Goal: Task Accomplishment & Management: Complete application form

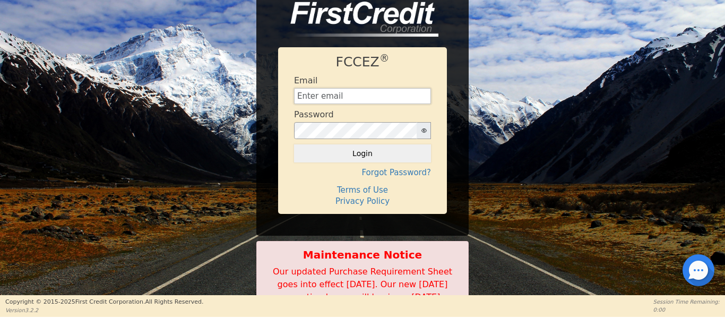
type input "[EMAIL_ADDRESS][DOMAIN_NAME]"
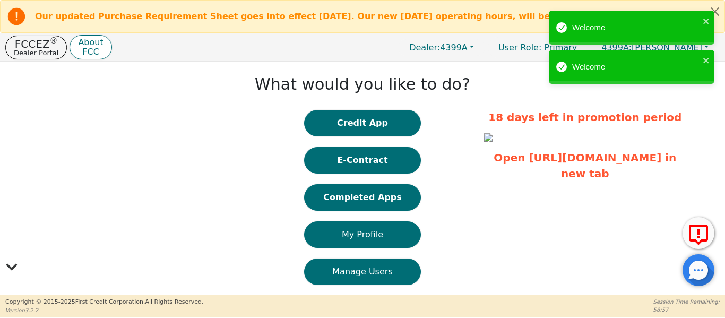
click at [334, 114] on button "Credit App" at bounding box center [362, 123] width 117 height 27
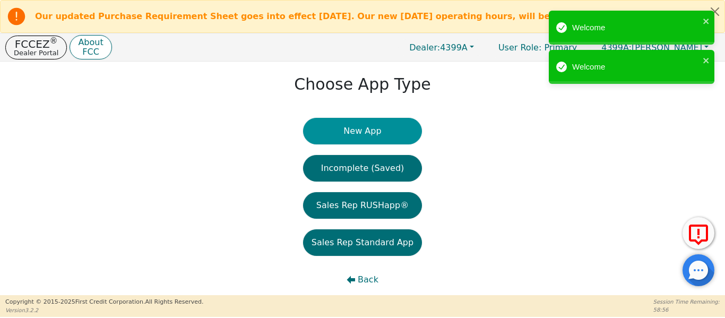
click at [334, 122] on button "New App" at bounding box center [362, 131] width 119 height 27
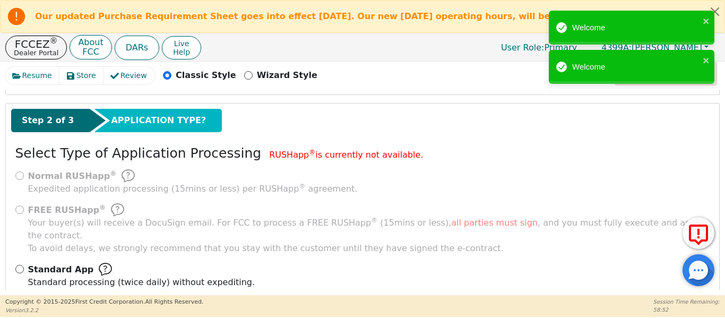
scroll to position [150, 0]
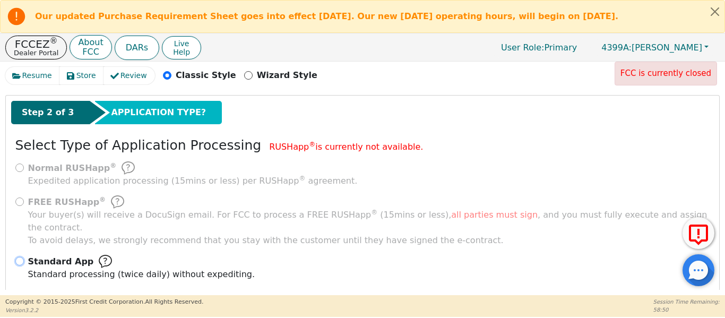
click at [19, 257] on input "Standard App Standard processing (twice daily) without expediting." at bounding box center [19, 261] width 8 height 8
radio input "true"
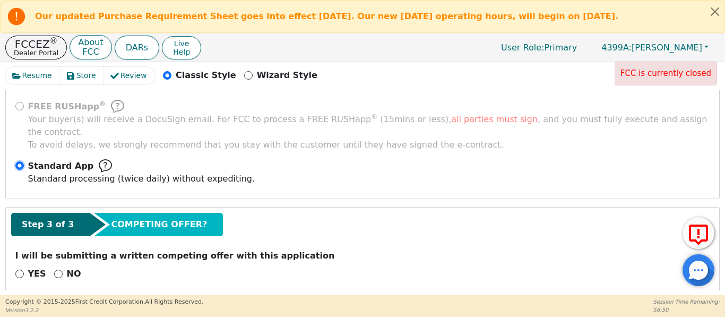
scroll to position [246, 0]
click at [54, 269] on input "NO" at bounding box center [58, 273] width 8 height 8
radio input "true"
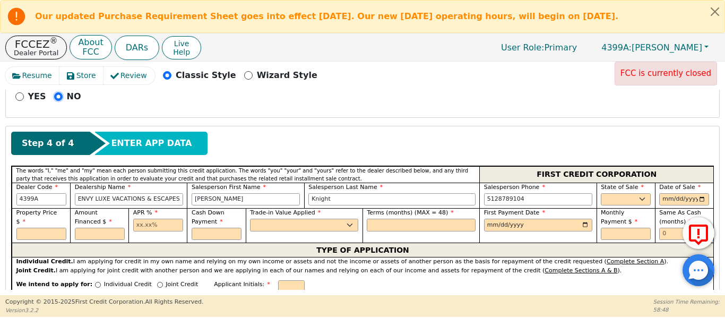
scroll to position [441, 0]
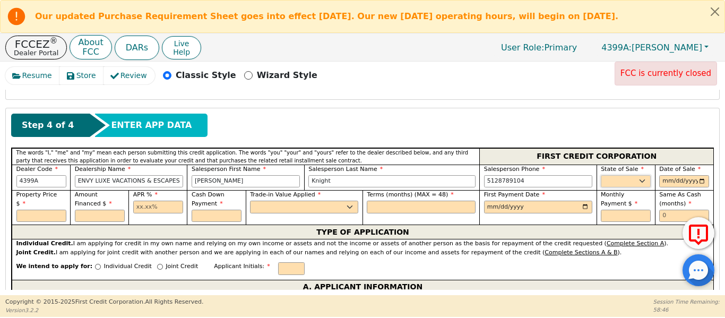
click at [616, 175] on select "AK AL AR AZ CA CO CT DC DE FL GA HI IA ID IL IN KS KY LA MA MD ME MI MN MO MS M…" at bounding box center [626, 181] width 50 height 13
select select "TX"
click at [601, 175] on select "AK AL AR AZ CA CO CT DC DE FL GA HI IA ID IL IN KS KY LA MA MD ME MI MN MO MS M…" at bounding box center [626, 181] width 50 height 13
click at [695, 175] on input "date" at bounding box center [684, 181] width 50 height 13
type input "2025-09-13"
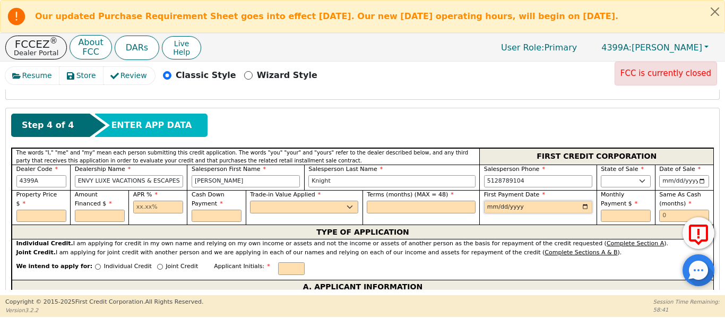
click at [583, 201] on input "date" at bounding box center [538, 207] width 108 height 13
type input "2025-10-13"
click at [668, 210] on input "text" at bounding box center [684, 216] width 50 height 13
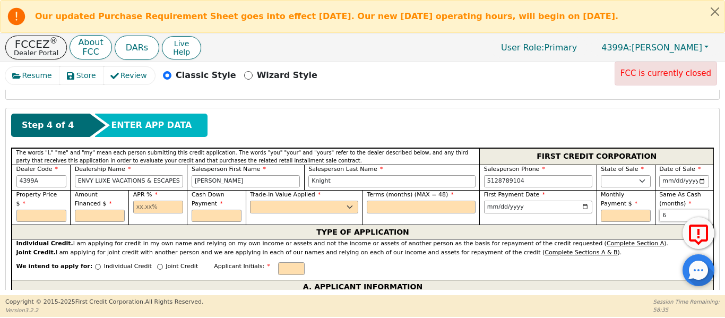
type input "6"
drag, startPoint x: 163, startPoint y: 194, endPoint x: 161, endPoint y: 203, distance: 9.4
click at [161, 201] on input "text" at bounding box center [158, 207] width 50 height 13
type input "17.99"
drag, startPoint x: 393, startPoint y: 196, endPoint x: 378, endPoint y: 194, distance: 15.0
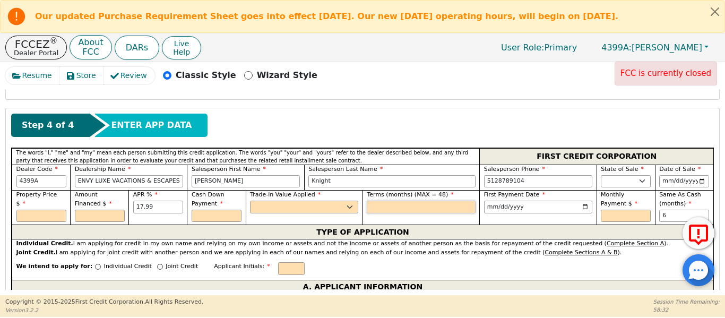
click at [392, 201] on input "text" at bounding box center [421, 207] width 108 height 13
type input "48"
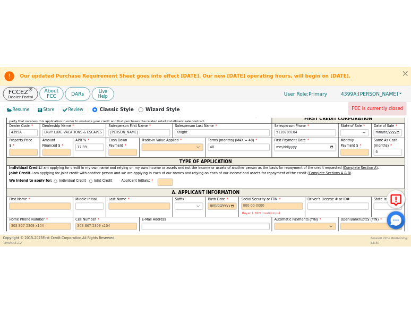
scroll to position [512, 0]
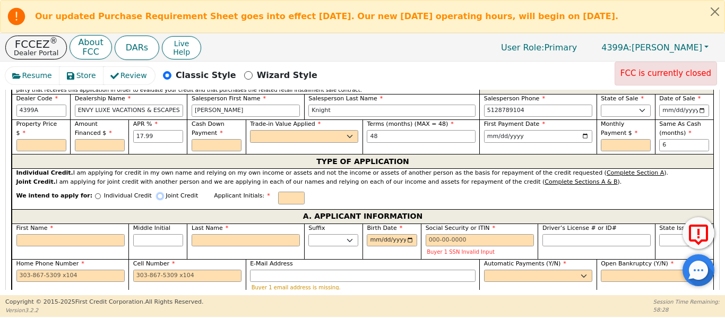
click at [157, 193] on input "Joint Credit" at bounding box center [160, 196] width 6 height 6
radio input "true"
click at [48, 234] on input "First Name" at bounding box center [70, 240] width 108 height 13
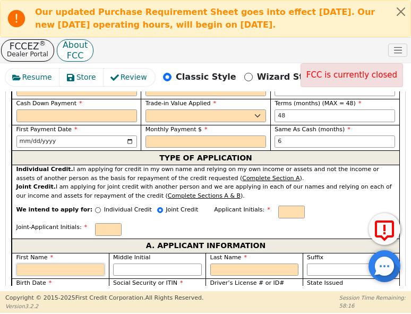
scroll to position [688, 0]
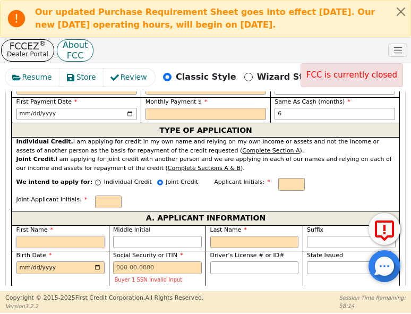
click at [64, 236] on input "First Name" at bounding box center [60, 242] width 89 height 13
click at [33, 236] on input "First Name" at bounding box center [60, 242] width 89 height 13
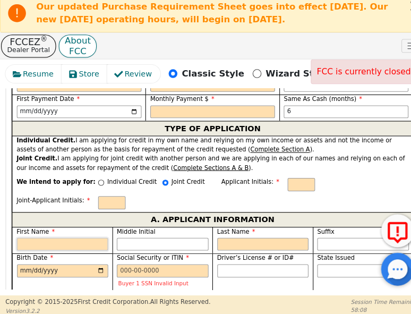
type input "L"
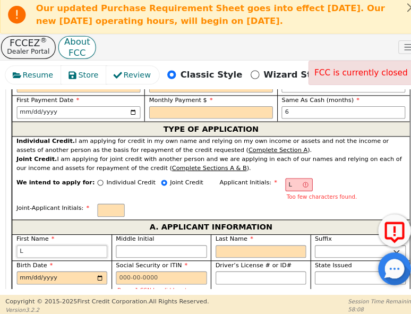
type input "La"
type input "Lau"
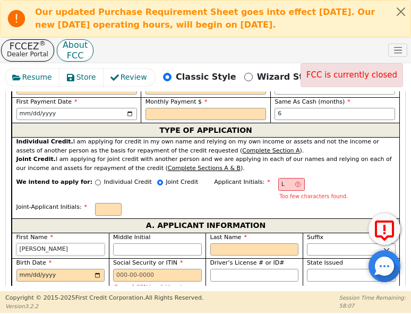
type input "Laur"
type input "[PERSON_NAME]"
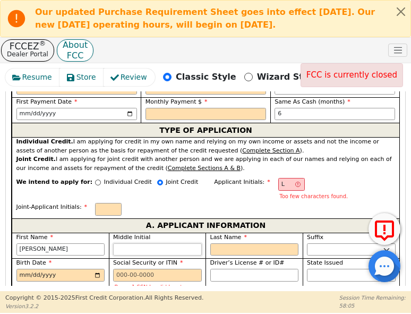
type input "LM"
type input "M"
type input "Laura M"
type input "M"
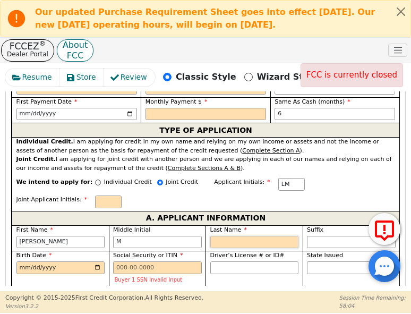
type input "LMM"
type input "M"
type input "Laura M M"
type input "Mc"
type input "Laura M Mc"
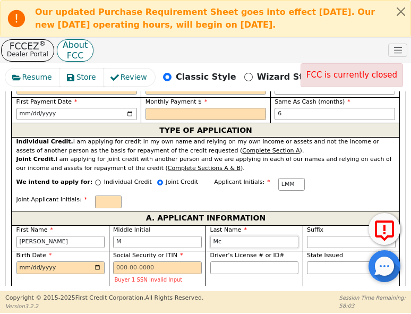
type input "McC"
type input "Laura M McC"
type input "McCl"
type input "Laura M McCl"
type input "McCle"
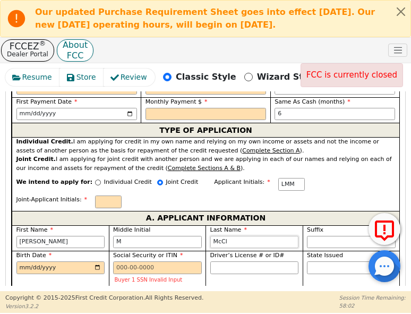
type input "Laura M McCle"
type input "McClea"
type input "Laura M McClea"
type input "McCle"
type input "Laura M McCle"
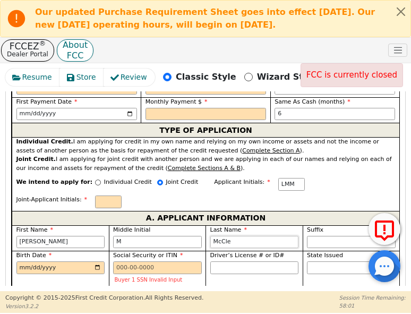
type input "McClel"
type input "Laura M McClel"
type input "McClell"
type input "Laura M McClell"
type input "McClella"
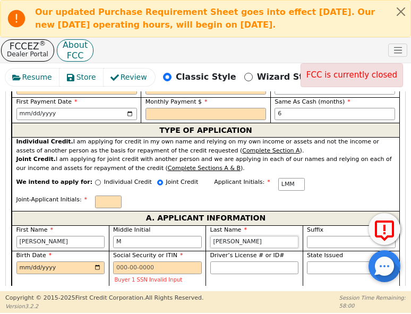
type input "Laura M McClella"
type input "[PERSON_NAME]"
type input "Laura M McClellan"
type input "[PERSON_NAME]"
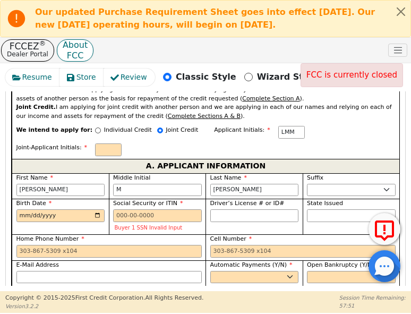
scroll to position [741, 0]
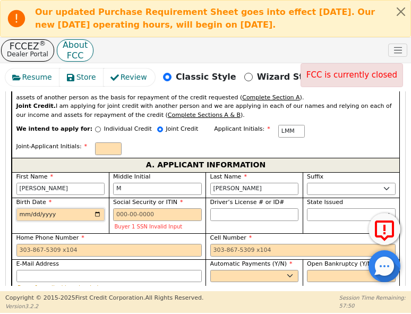
click at [19, 208] on input "Birth Date" at bounding box center [60, 214] width 89 height 13
type input "1970-09-27"
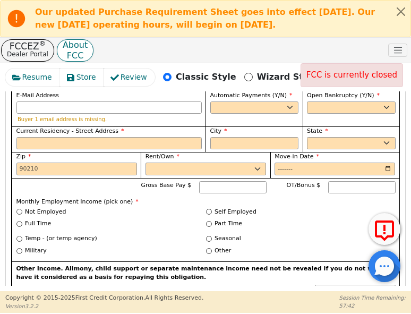
scroll to position [918, 0]
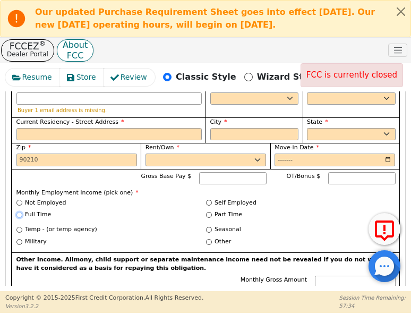
click at [21, 212] on input "Full Time" at bounding box center [19, 215] width 6 height 6
radio input "true"
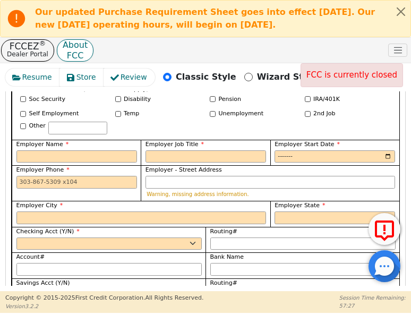
scroll to position [1166, 0]
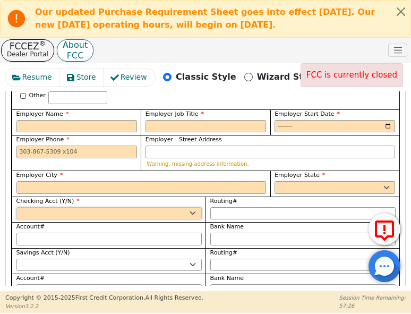
click at [86, 207] on select "Yes No" at bounding box center [108, 213] width 185 height 13
select select "y"
click at [16, 207] on select "Yes No" at bounding box center [108, 213] width 185 height 13
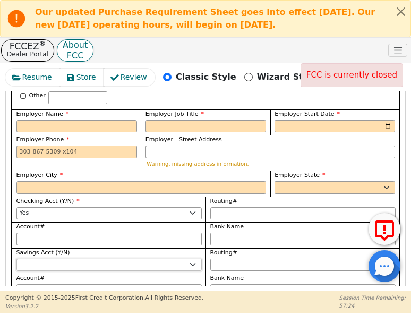
click at [74, 258] on select "Yes No" at bounding box center [108, 264] width 185 height 13
select select "n"
click at [16, 258] on select "Yes No" at bounding box center [108, 264] width 185 height 13
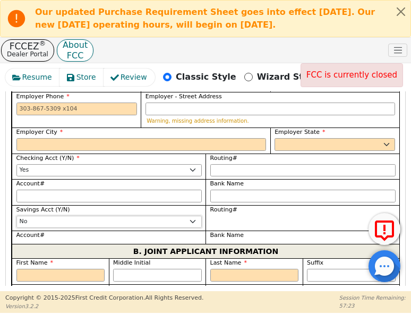
scroll to position [1219, 0]
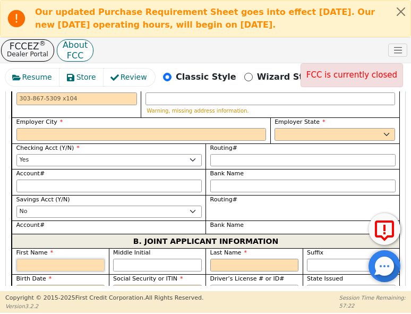
click at [66, 258] on input "First Name" at bounding box center [60, 264] width 89 height 13
type input "M"
type input "Me"
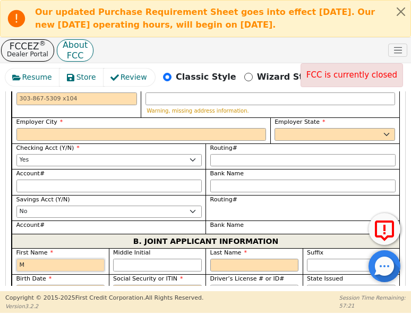
type input "Me"
type input "Mea"
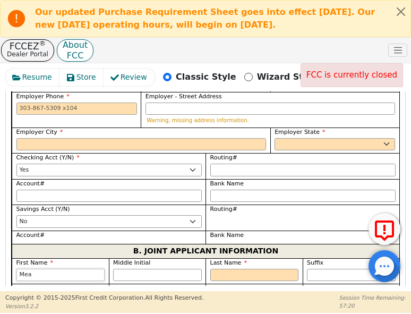
scroll to position [1244, 0]
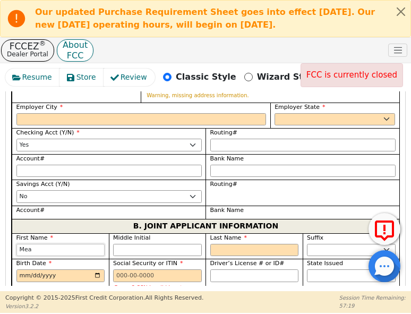
type input "Meag"
type input "Meagh"
type input "Meagha"
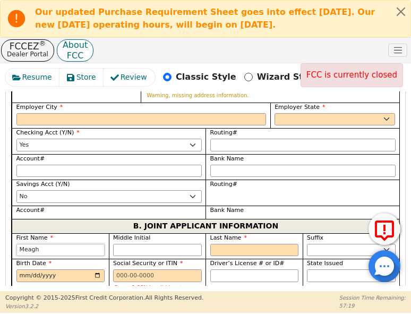
type input "Meagha"
type input "[PERSON_NAME]"
type input "M"
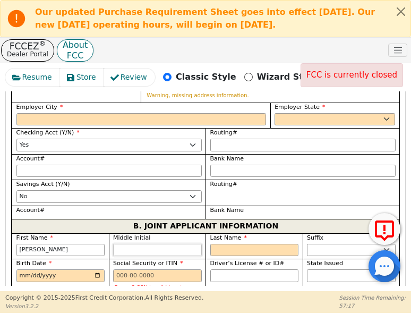
type input "MM"
type input "Meaghan M"
type input "M"
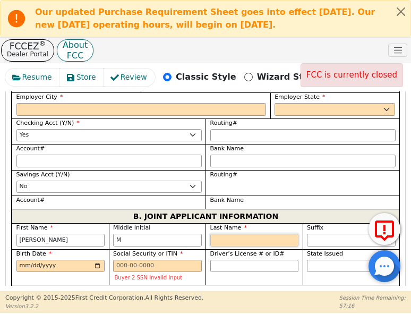
scroll to position [1219, 0]
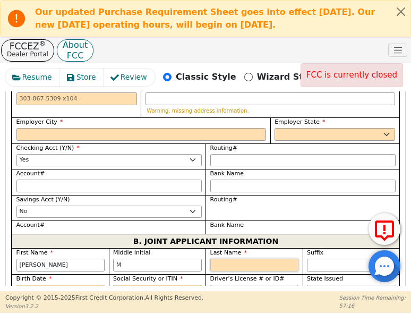
type input "M"
type input "MMM"
type input "Meaghan M M"
type input "Mc"
type input "Meaghan M Mc"
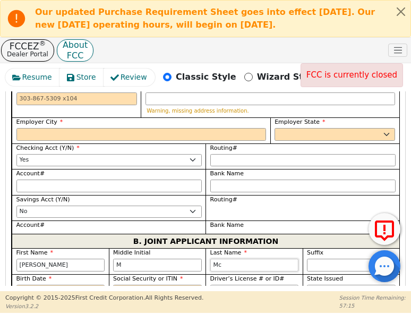
type input "McC"
type input "Meaghan M McC"
type input "McCl"
type input "Meaghan M McCl"
type input "McCle"
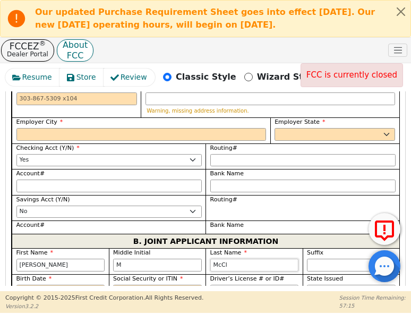
type input "Meaghan M McCle"
type input "McClel"
type input "Meaghan M McClel"
type input "McClell"
type input "Meaghan M McClell"
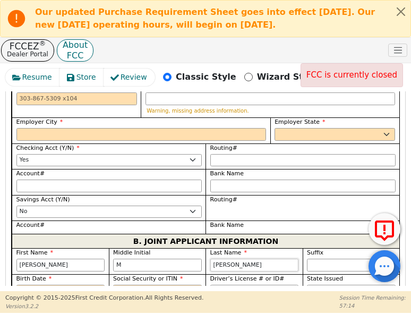
type input "McClella"
type input "Meaghan M McClella"
type input "[PERSON_NAME]"
type input "Meaghan M McClellan"
type input "[PERSON_NAME]"
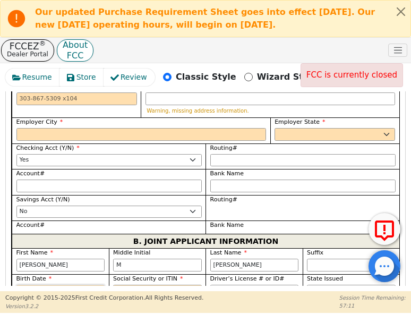
click at [18, 284] on input "Birth Date" at bounding box center [60, 290] width 89 height 13
type input "1974-01-31"
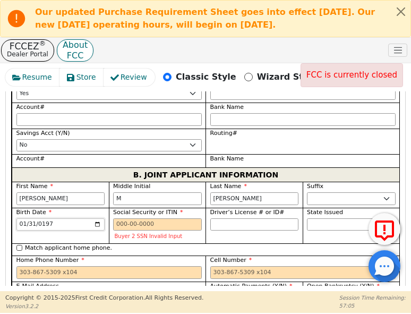
scroll to position [1290, 0]
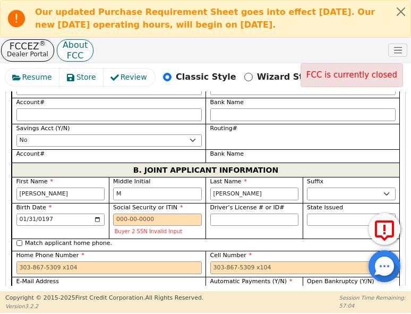
click at [15, 312] on div "Match applicant address." at bounding box center [205, 318] width 387 height 13
click at [18, 314] on input "Match applicant address." at bounding box center [19, 317] width 6 height 6
checkbox input "true"
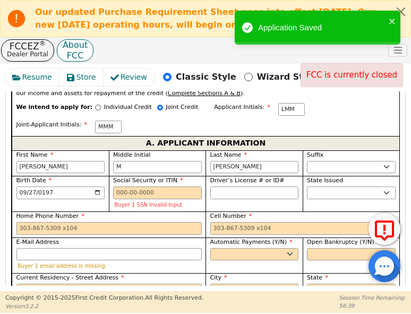
scroll to position [759, 0]
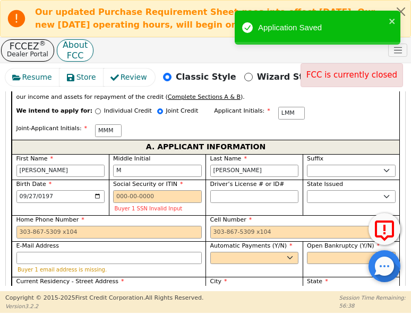
click at [27, 287] on input "Current Residency - Street Address" at bounding box center [108, 293] width 185 height 13
click at [22, 287] on input "Current Residency - Street Address" at bounding box center [108, 293] width 185 height 13
type input "2"
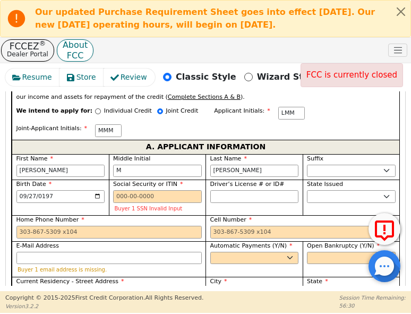
type input "25"
type input "253"
type input "2533"
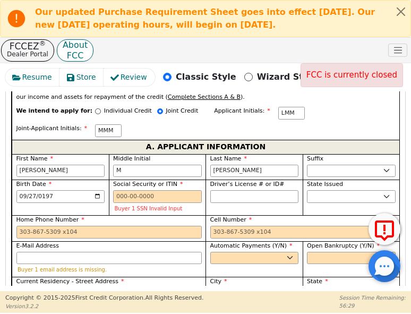
type input "2533"
type input "2533 T"
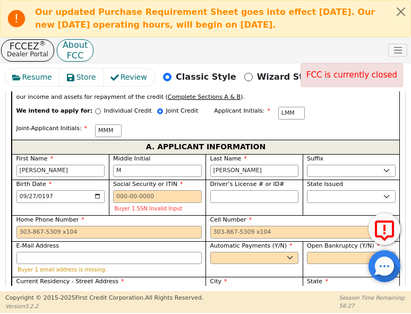
type input "2533 Ta"
type input "2533 Tan"
type input "2533 Tand"
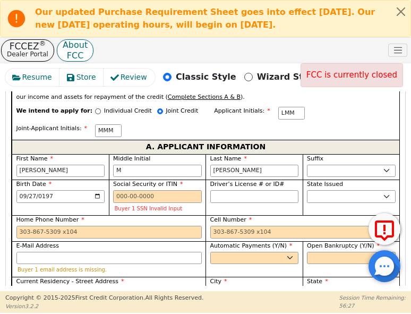
type input "2533 Tand"
type input "2533 Tandi"
type input "R"
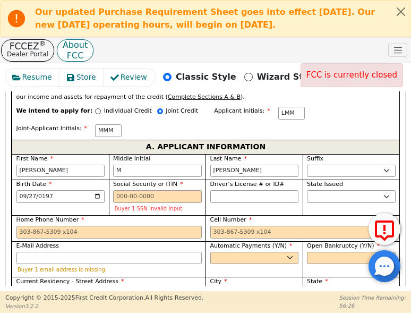
type input "R"
type input "Ro"
type input "Rou"
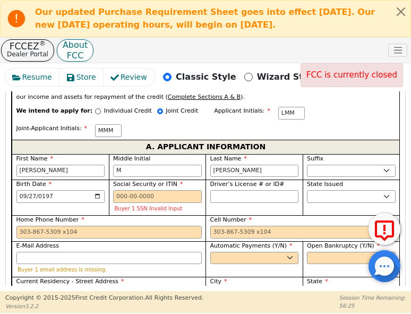
type input "Roun"
type input "Round"
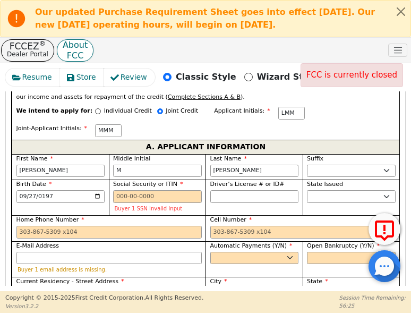
type input "Round"
type input "R"
type input "O"
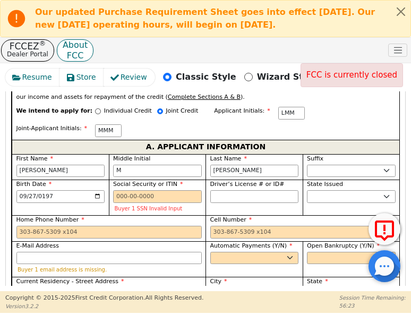
type input "O"
type input "Ol"
type input "Old"
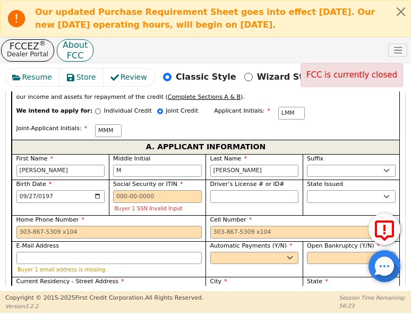
type input "Old"
type input "Old R"
type input "Old Ro"
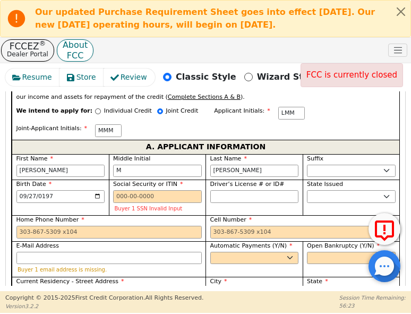
type input "Old Ro"
type input "Old Rou"
type input "Old Roun"
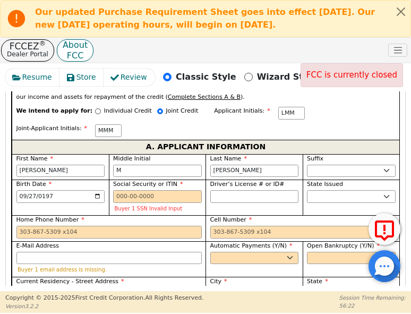
type input "Old Round"
type input "Old Round R"
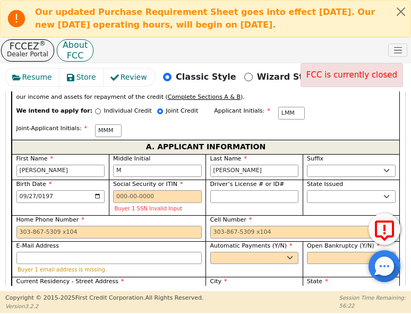
type input "Old Round R"
type input "Old Round Ro"
type input "Old Round Roc"
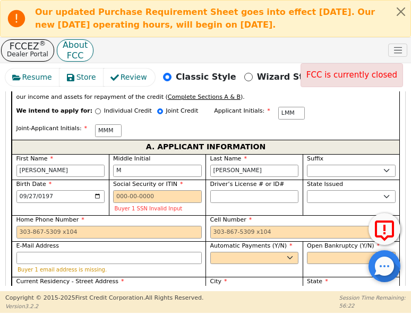
type input "Old Round Rock"
select select "TN"
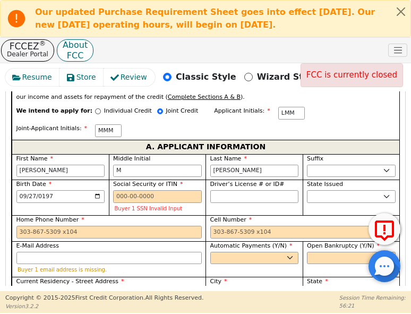
select select "TX"
type input "7"
type input "78"
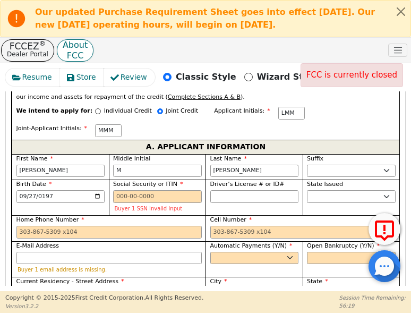
type input "78"
type input "786"
type input "7866"
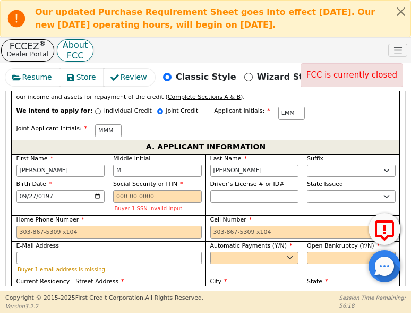
type input "78664"
paste input "laraak229@gmail.com"
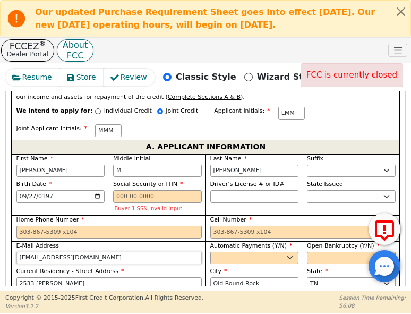
type input "laraak229@gmail.com"
click at [214, 252] on select "Yes No" at bounding box center [254, 258] width 89 height 13
select select "y"
click at [210, 252] on select "Yes No" at bounding box center [254, 258] width 89 height 13
type input "Laura M McClellan"
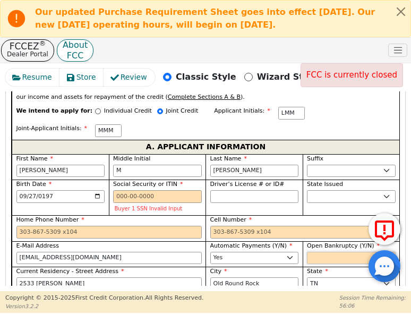
drag, startPoint x: 312, startPoint y: 200, endPoint x: 312, endPoint y: 206, distance: 6.4
click at [312, 252] on select "Yes No" at bounding box center [351, 258] width 89 height 13
select select "n"
click at [307, 252] on select "Yes No" at bounding box center [351, 258] width 89 height 13
click at [316, 190] on select "AK AL AR AZ CA CO CT DC DE FL GA HI IA ID IL IN KS KY LA MA MD ME MI MN MO MS M…" at bounding box center [351, 196] width 89 height 13
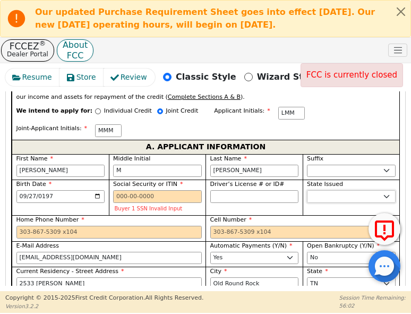
select select "TX"
click at [307, 190] on select "AK AL AR AZ CA CO CT DC DE FL GA HI IA ID IL IN KS KY LA MA MD ME MI MN MO MS M…" at bounding box center [351, 196] width 89 height 13
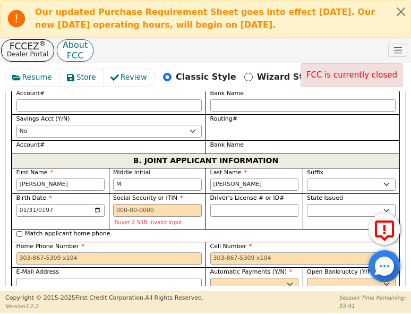
scroll to position [1290, 0]
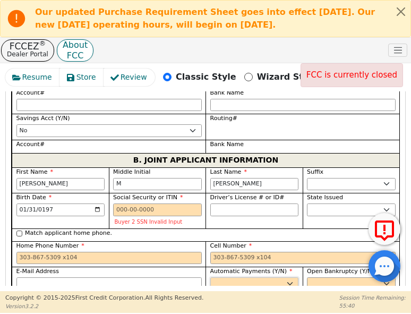
drag, startPoint x: 268, startPoint y: 214, endPoint x: 263, endPoint y: 214, distance: 5.3
click at [264, 277] on select "Yes No" at bounding box center [254, 283] width 89 height 13
select select "y"
click at [210, 277] on select "Yes No" at bounding box center [254, 283] width 89 height 13
type input "Meaghan M McClellan"
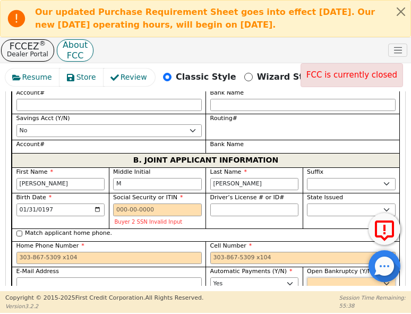
click at [333, 277] on select "Yes No" at bounding box center [351, 283] width 89 height 13
select select "n"
click at [307, 277] on select "Yes No" at bounding box center [351, 283] width 89 height 13
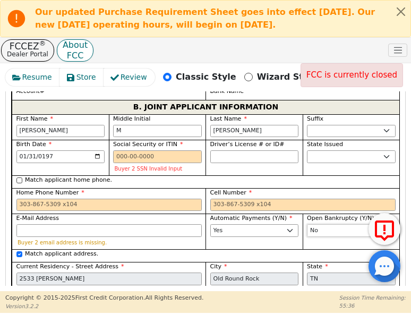
scroll to position [1360, 0]
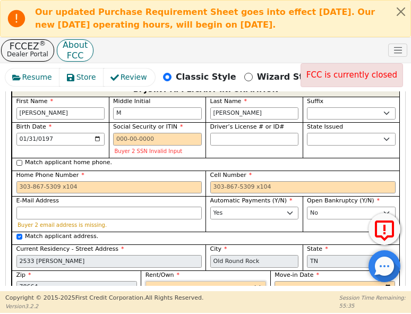
click at [240, 281] on select "Rent Own" at bounding box center [205, 287] width 120 height 13
select select "Own"
click at [145, 281] on select "Rent Own" at bounding box center [205, 287] width 120 height 13
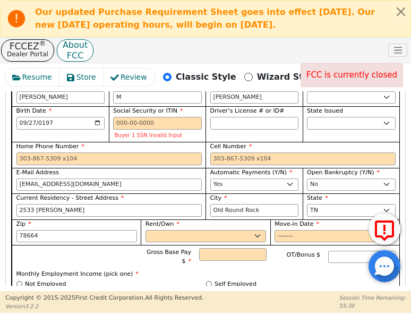
scroll to position [830, 0]
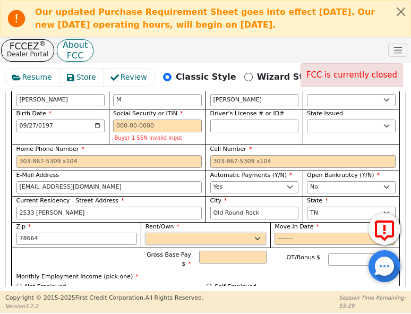
click at [253, 232] on select "Rent Own" at bounding box center [205, 238] width 120 height 13
select select "Own"
click at [145, 232] on select "Rent Own" at bounding box center [205, 238] width 120 height 13
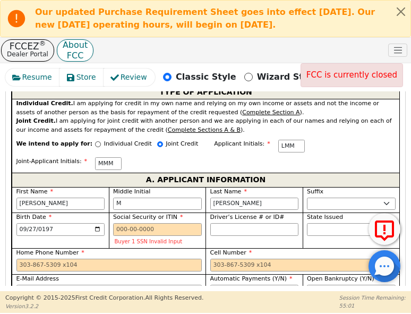
scroll to position [724, 0]
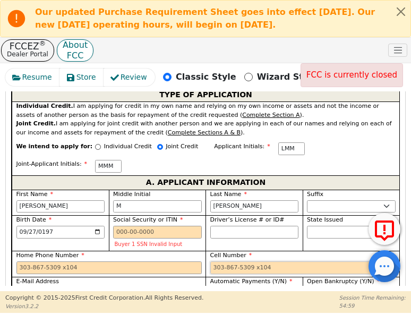
click at [237, 261] on input "Cell Number" at bounding box center [302, 267] width 185 height 13
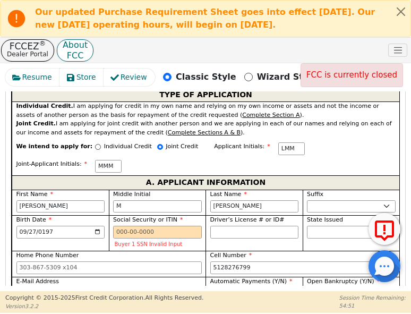
type input "512-827-6799"
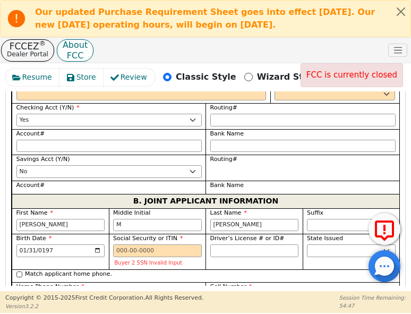
scroll to position [1254, 0]
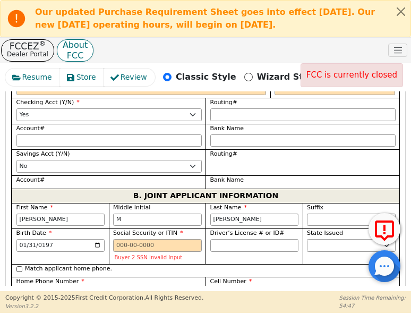
click at [224, 287] on input "Cell Number" at bounding box center [302, 293] width 185 height 13
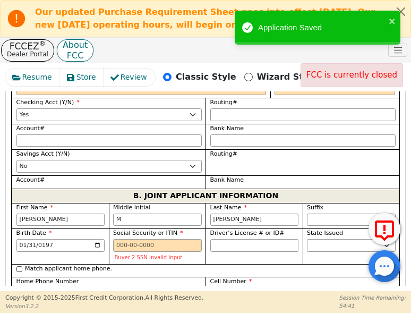
type input "512-294-5938"
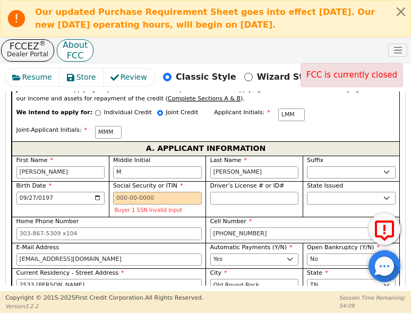
scroll to position [759, 0]
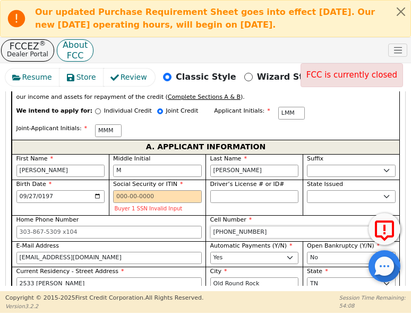
drag, startPoint x: 197, startPoint y: 175, endPoint x: 163, endPoint y: 176, distance: 34.0
type input "512-827-6799"
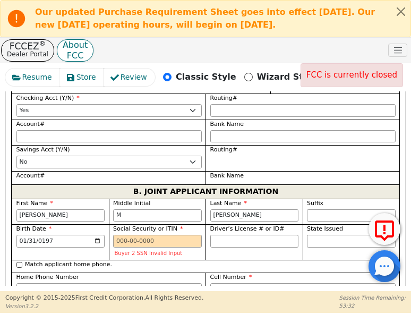
scroll to position [1272, 0]
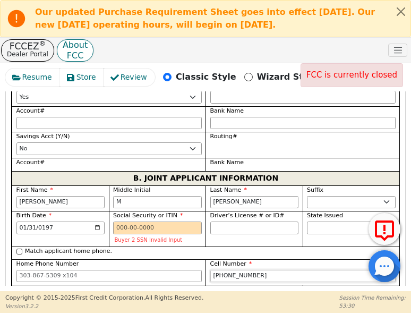
drag, startPoint x: 256, startPoint y: 209, endPoint x: 180, endPoint y: 209, distance: 75.3
type input "512-294-5938"
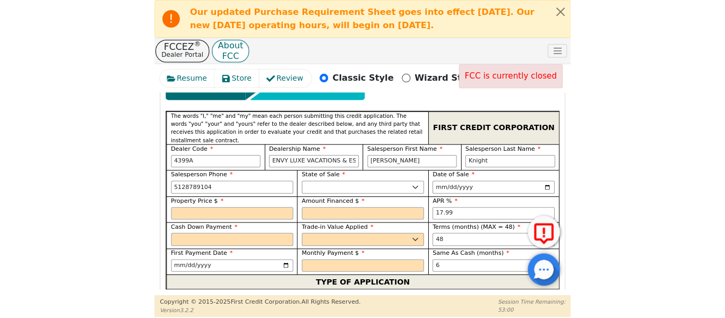
scroll to position [529, 0]
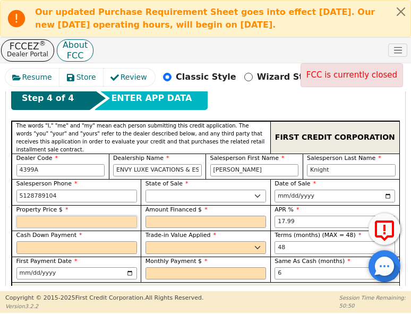
click at [105, 215] on input "text" at bounding box center [76, 221] width 120 height 13
type input "11848.00"
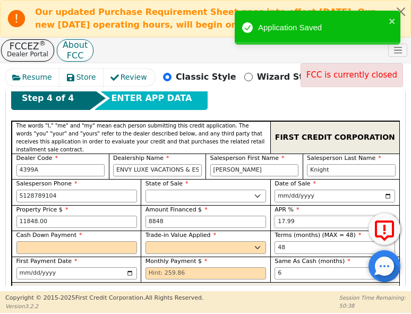
type input "8848.00"
click at [102, 241] on input "text" at bounding box center [76, 247] width 120 height 13
type input "3000.00"
click at [213, 241] on select "Yes No" at bounding box center [205, 247] width 120 height 13
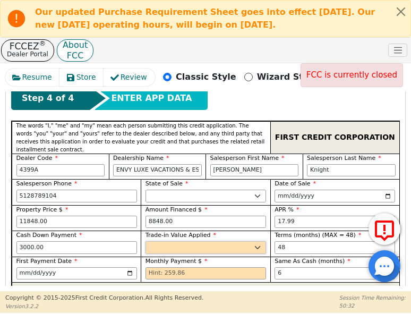
select select "n"
click at [145, 241] on select "Yes No" at bounding box center [205, 247] width 120 height 13
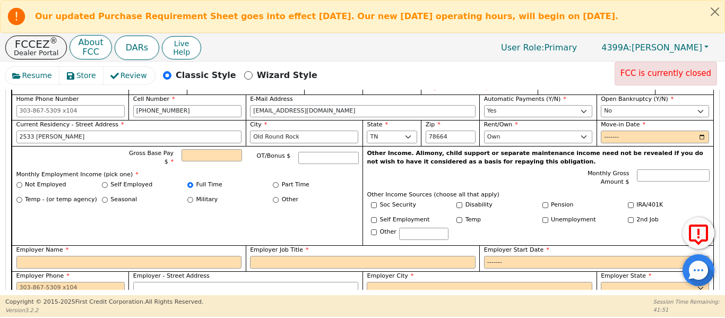
scroll to position [685, 0]
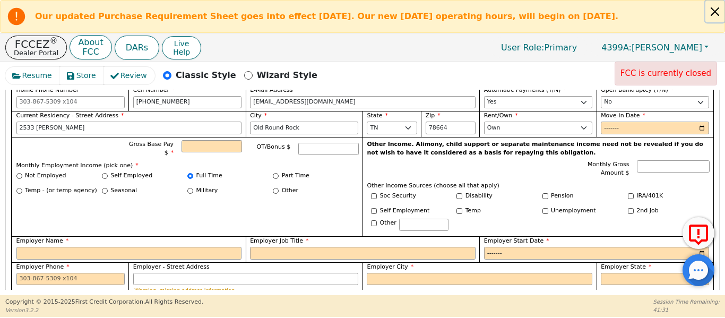
click at [709, 14] on button "Close alert" at bounding box center [714, 12] width 19 height 22
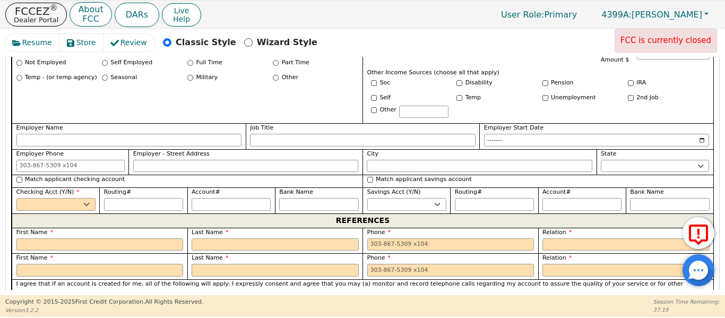
scroll to position [1110, 0]
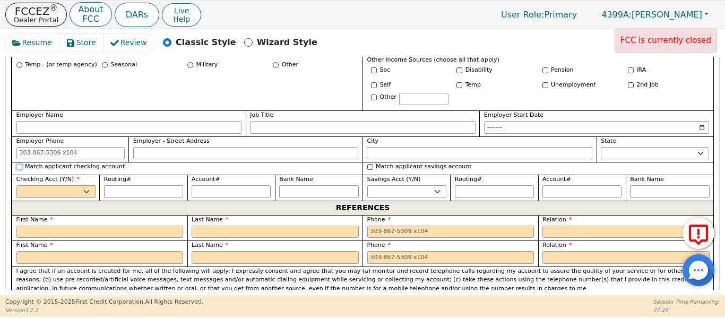
click at [18, 164] on input "Match applicant checking account" at bounding box center [19, 167] width 6 height 6
checkbox input "true"
select select "y"
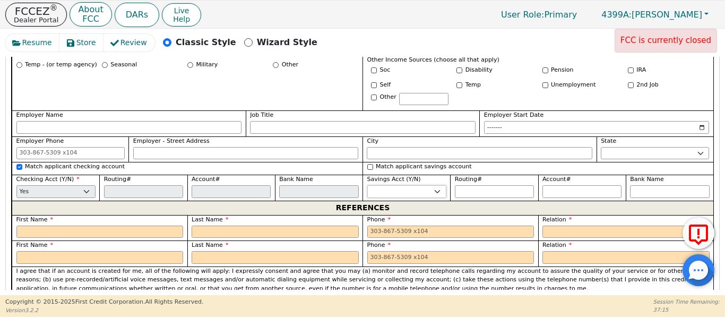
click at [424, 185] on select "Yes No" at bounding box center [406, 191] width 79 height 13
click at [371, 164] on input "Match applicant savings account" at bounding box center [370, 167] width 6 height 6
checkbox input "true"
select select "n"
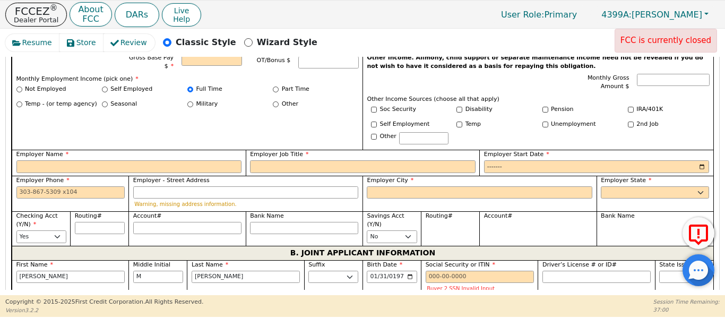
scroll to position [774, 0]
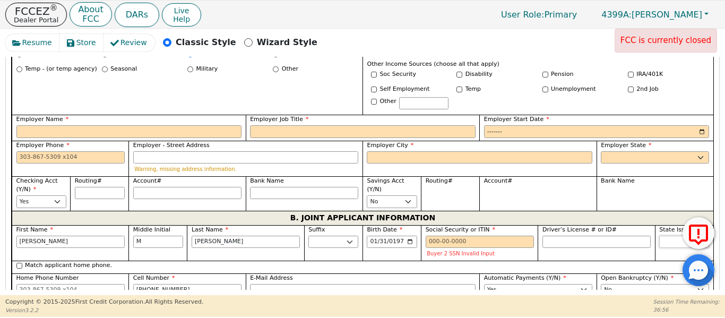
click at [659, 236] on select "AK AL AR AZ CA CO CT DC DE FL GA HI IA ID IL IN KS KY LA MA MD ME MI MN MO MS M…" at bounding box center [684, 242] width 50 height 13
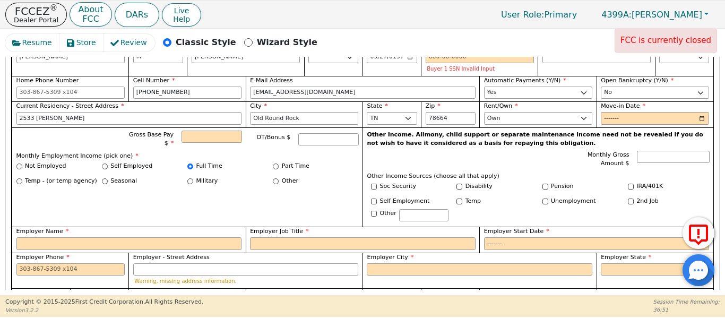
scroll to position [668, 0]
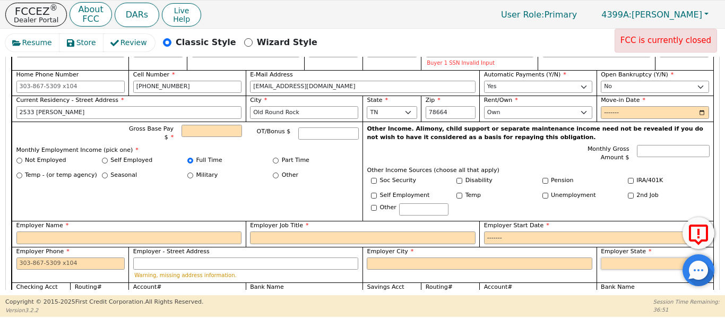
drag, startPoint x: 623, startPoint y: 246, endPoint x: 613, endPoint y: 247, distance: 10.7
click at [619, 257] on select "AK AL AR AZ CA CO CT DC DE FL GA HI IA ID IL IN KS KY LA MA MD ME MI MN MO MS M…" at bounding box center [655, 263] width 108 height 13
click at [601, 257] on select "AK AL AR AZ CA CO CT DC DE FL GA HI IA ID IL IN KS KY LA MA MD ME MI MN MO MS M…" at bounding box center [655, 263] width 108 height 13
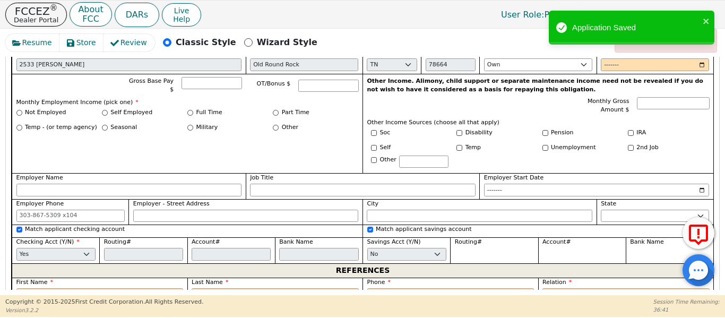
scroll to position [1056, 0]
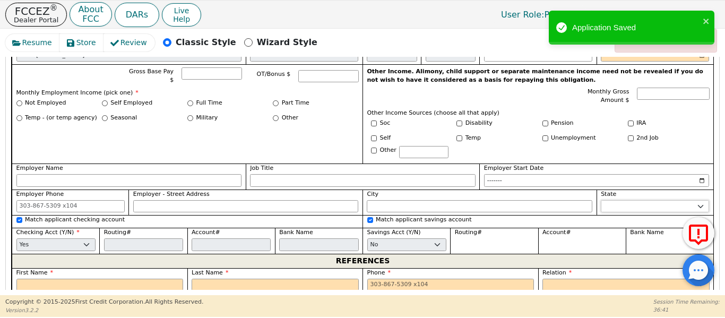
click at [631, 200] on select "AK AL AR AZ CA CO CT DC DE FL GA HI IA ID IL IN KS KY LA MA MD ME MI MN MO MS M…" at bounding box center [655, 206] width 108 height 13
click at [601, 200] on select "AK AL AR AZ CA CO CT DC DE FL GA HI IA ID IL IN KS KY LA MA MD ME MI MN MO MS M…" at bounding box center [655, 206] width 108 height 13
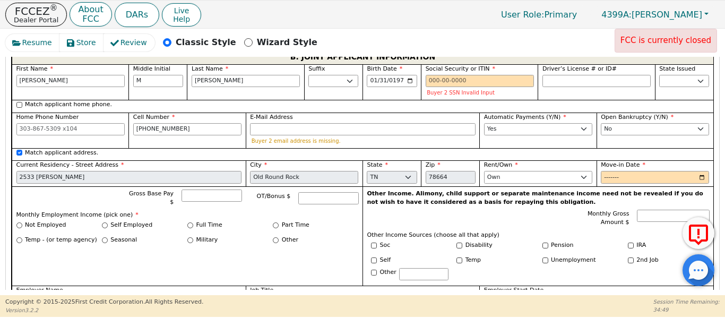
scroll to position [950, 0]
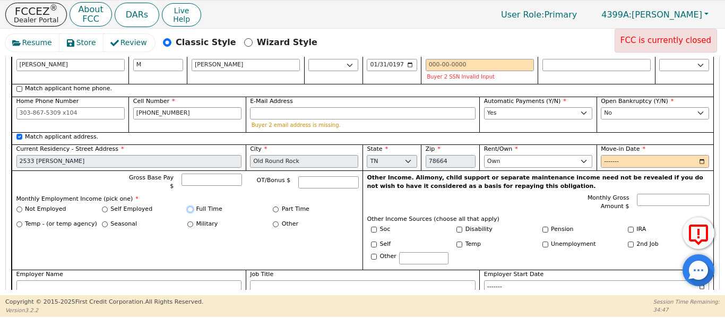
click at [190, 206] on input "Full Time" at bounding box center [190, 209] width 6 height 6
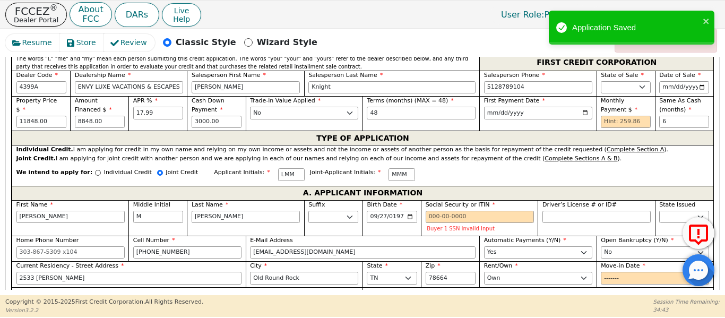
scroll to position [455, 0]
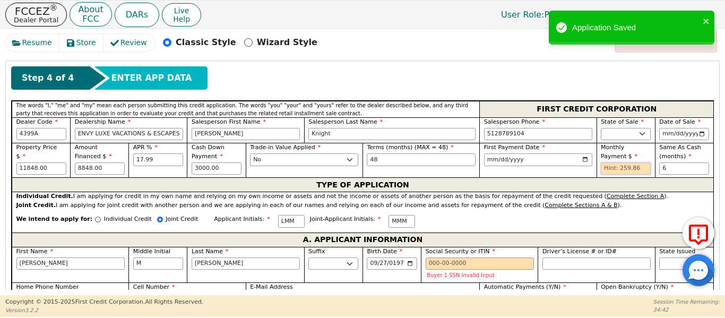
click at [603, 162] on input "text" at bounding box center [626, 168] width 50 height 13
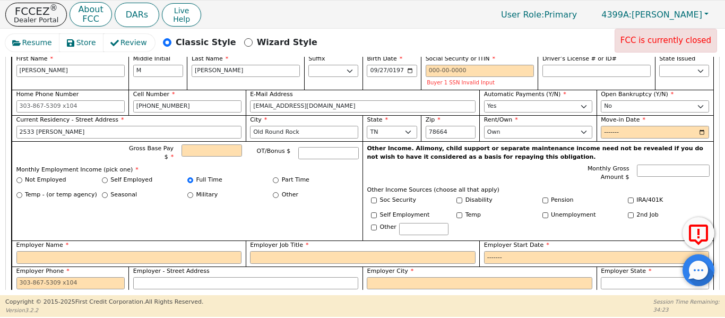
scroll to position [596, 0]
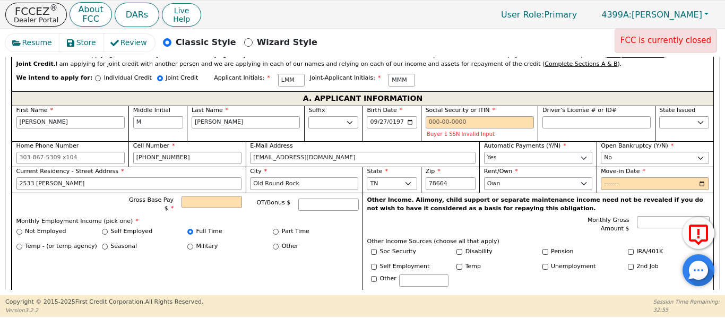
click at [2, 273] on div "Resume Store Review Classic Style Wizard Style FCC is currently closed Back Sub…" at bounding box center [362, 162] width 725 height 266
click at [0, 265] on div "Resume Store Review Classic Style Wizard Style FCC is currently closed Back Sub…" at bounding box center [362, 162] width 725 height 266
click at [208, 152] on input "512-827-6799" at bounding box center [187, 158] width 108 height 13
click at [222, 152] on input "512-827-6799" at bounding box center [187, 158] width 108 height 13
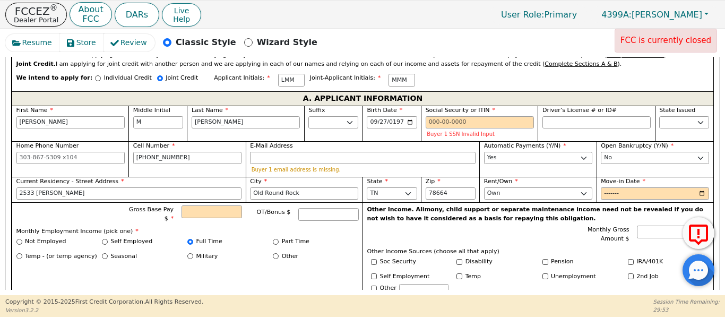
click at [342, 142] on label "E-Mail Address" at bounding box center [363, 146] width 226 height 9
click at [342, 152] on input "E-Mail Address" at bounding box center [363, 158] width 226 height 13
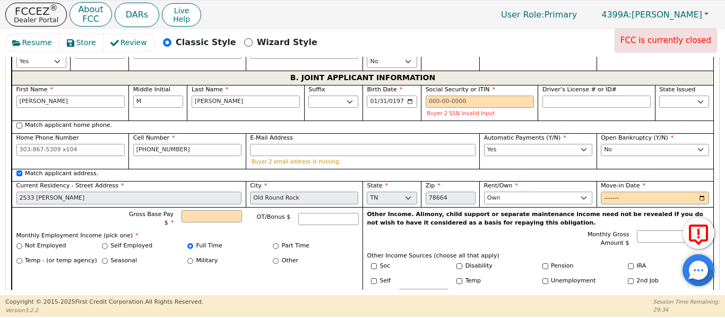
scroll to position [915, 0]
click at [198, 143] on input "512-294-5938" at bounding box center [187, 149] width 108 height 13
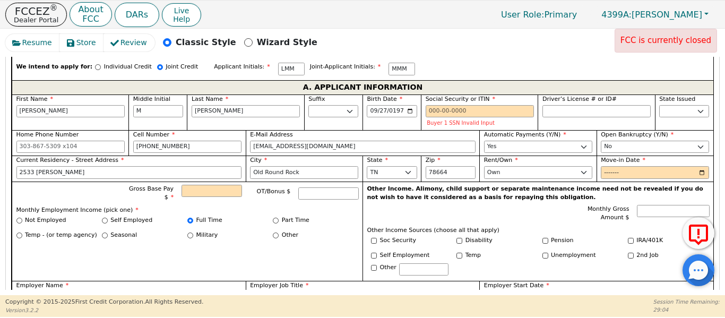
scroll to position [604, 0]
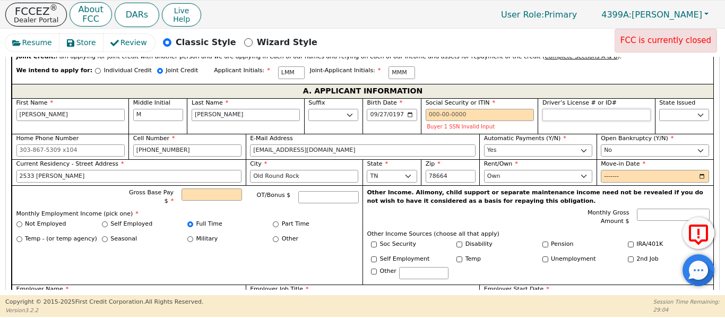
click at [560, 109] on input "Driver’s License # or ID#" at bounding box center [596, 115] width 108 height 13
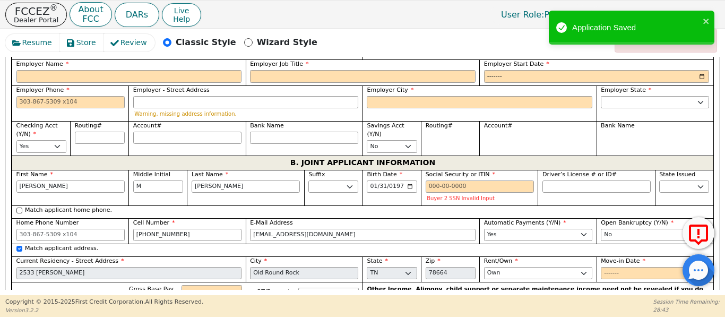
scroll to position [852, 0]
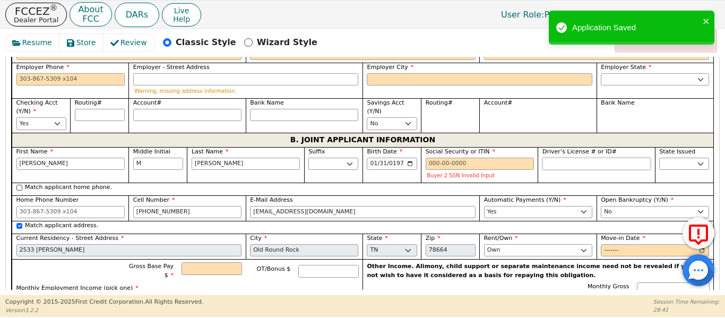
click at [580, 158] on input "Driver’s License # or ID#" at bounding box center [596, 164] width 108 height 13
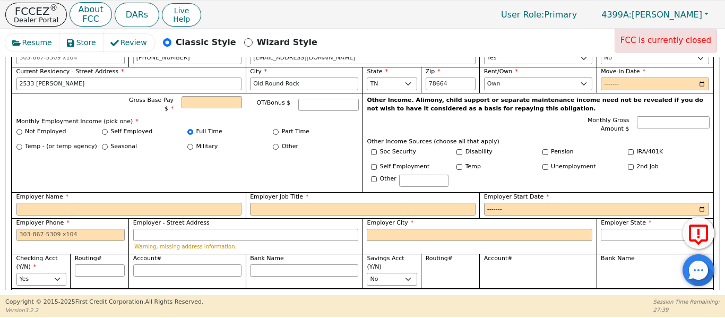
scroll to position [696, 0]
click at [134, 203] on input "Employer Name" at bounding box center [129, 209] width 226 height 13
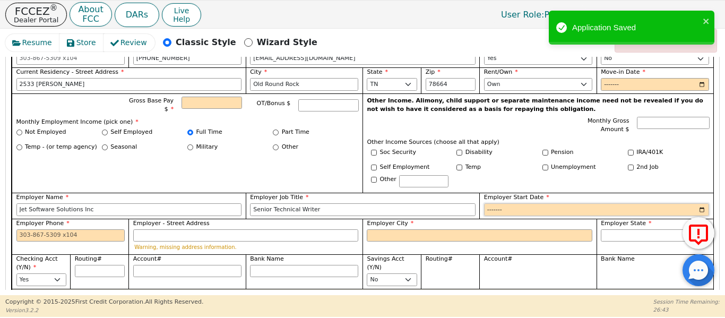
click at [499, 203] on input "Employer Start Date" at bounding box center [597, 209] width 226 height 13
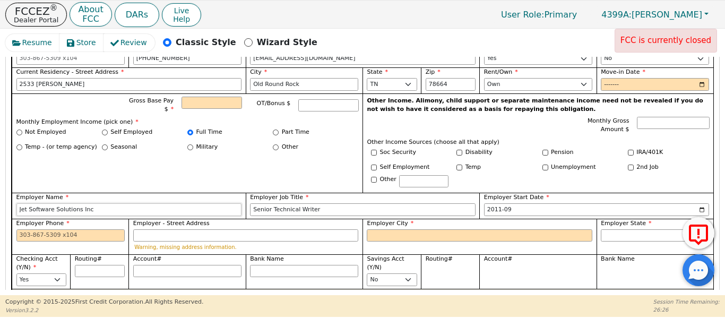
drag, startPoint x: 99, startPoint y: 200, endPoint x: 0, endPoint y: 200, distance: 99.2
click at [0, 200] on div "Resume Store Review Classic Style Wizard Style FCC is currently closed Back Sub…" at bounding box center [362, 162] width 725 height 266
drag, startPoint x: 51, startPoint y: 197, endPoint x: 287, endPoint y: 222, distance: 236.9
click at [287, 229] on input "Employer - Street Address" at bounding box center [246, 235] width 226 height 13
drag, startPoint x: 98, startPoint y: 195, endPoint x: 14, endPoint y: 178, distance: 85.0
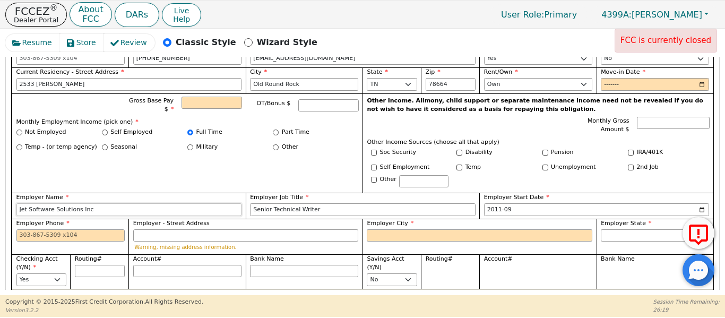
click at [0, 187] on div "Resume Store Review Classic Style Wizard Style FCC is currently closed Back Sub…" at bounding box center [362, 162] width 725 height 266
click at [143, 229] on input "Employer - Street Address" at bounding box center [246, 235] width 226 height 13
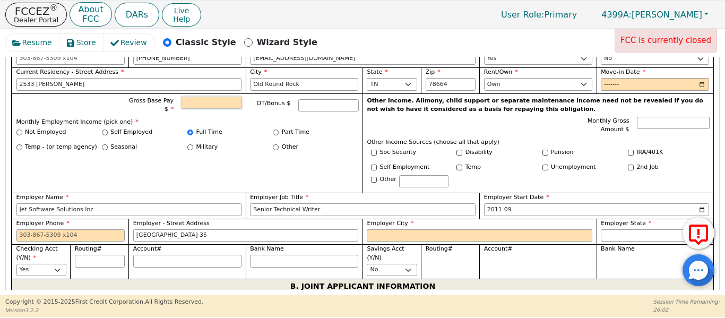
click at [212, 97] on input "Gross Base Pay $" at bounding box center [211, 103] width 60 height 13
drag, startPoint x: 93, startPoint y: 196, endPoint x: 32, endPoint y: 206, distance: 61.8
click at [0, 197] on div "Resume Store Review Classic Style Wizard Style FCC is currently closed Back Sub…" at bounding box center [362, 162] width 725 height 266
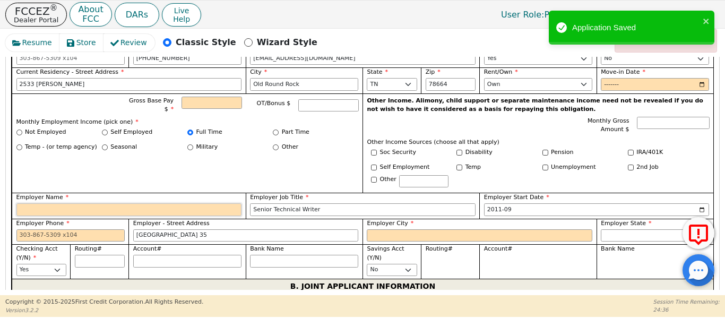
click at [102, 203] on input "Employer Name" at bounding box center [129, 209] width 226 height 13
paste input "Jet Software Solutions Inc"
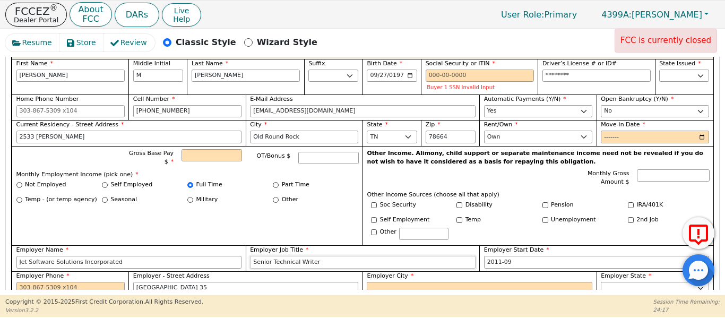
scroll to position [643, 0]
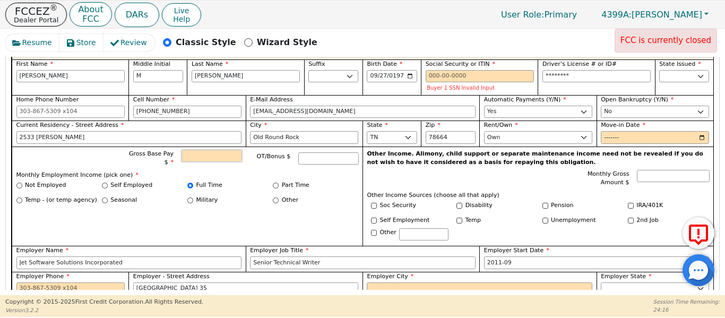
click at [231, 150] on input "Gross Base Pay $" at bounding box center [211, 156] width 60 height 13
click at [212, 150] on input "Gross Base Pay $" at bounding box center [211, 156] width 60 height 13
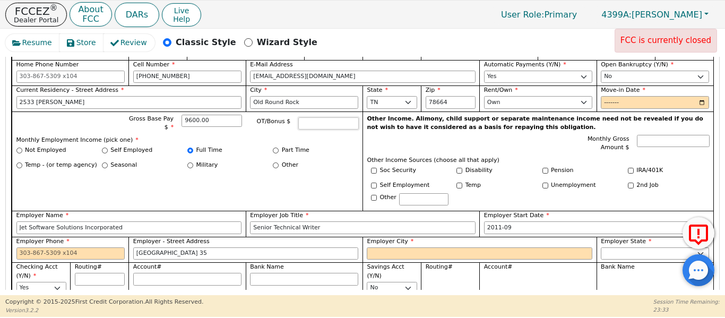
scroll to position [678, 0]
drag, startPoint x: 194, startPoint y: 238, endPoint x: 5, endPoint y: 242, distance: 188.4
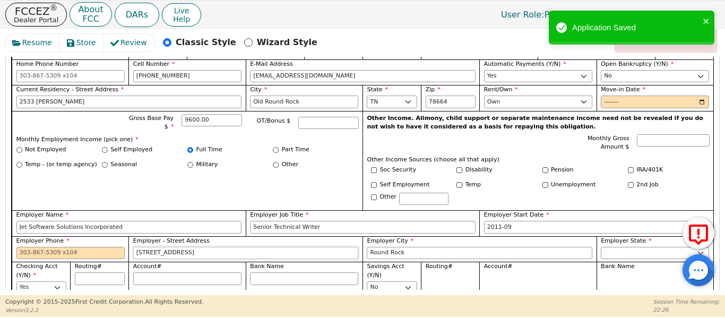
click at [168, 247] on input "2626 Collingwood Dr" at bounding box center [246, 253] width 226 height 13
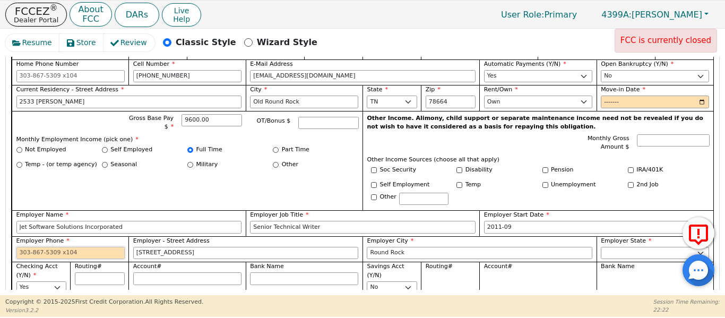
paste input "512 535-2618"
click at [193, 96] on input "2533 Tandi" at bounding box center [129, 102] width 226 height 13
click at [608, 96] on input "Move-in Date" at bounding box center [655, 102] width 108 height 13
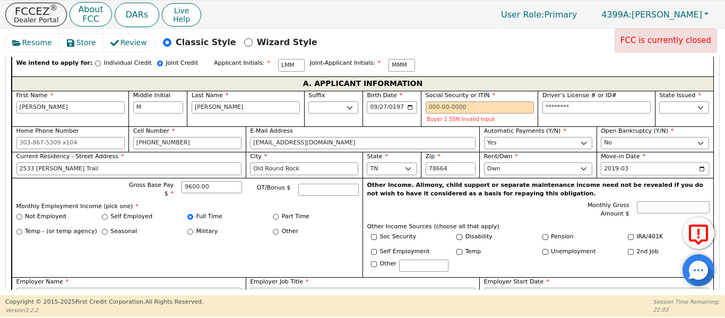
scroll to position [608, 0]
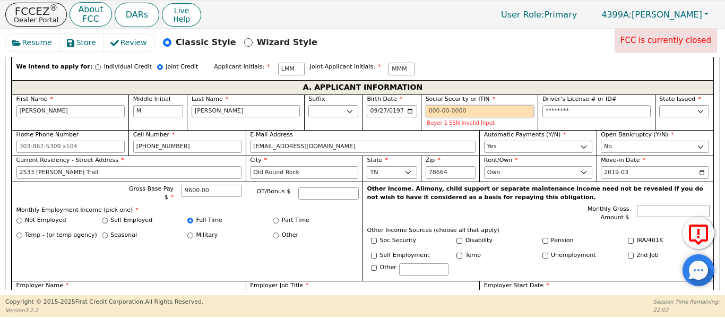
click at [433, 105] on input "Social Security or ITIN" at bounding box center [480, 111] width 108 height 13
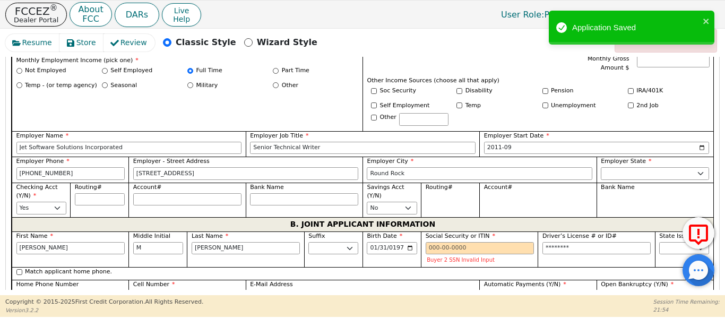
scroll to position [749, 0]
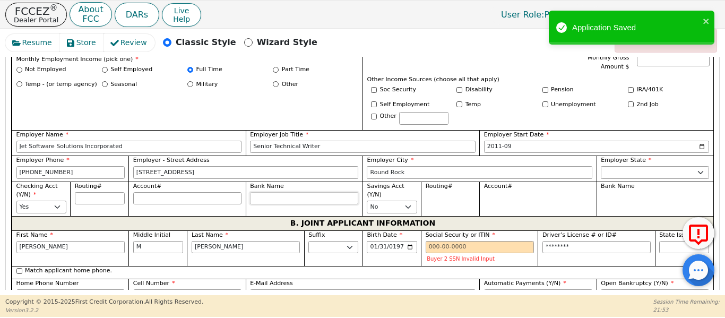
click at [255, 192] on input "Bank Name" at bounding box center [304, 198] width 108 height 13
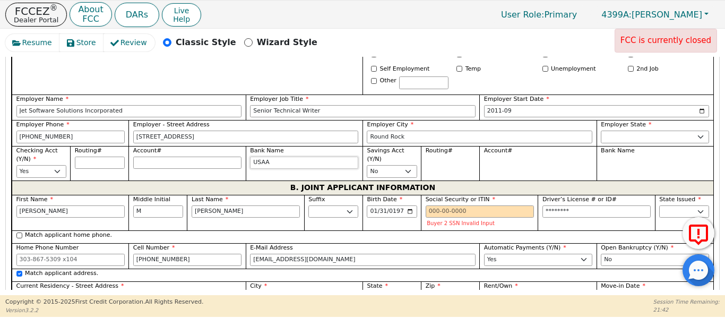
scroll to position [802, 0]
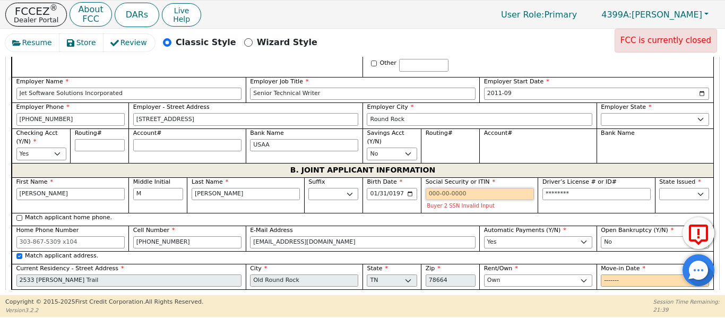
click at [438, 188] on input "Social Security or ITIN" at bounding box center [480, 194] width 108 height 13
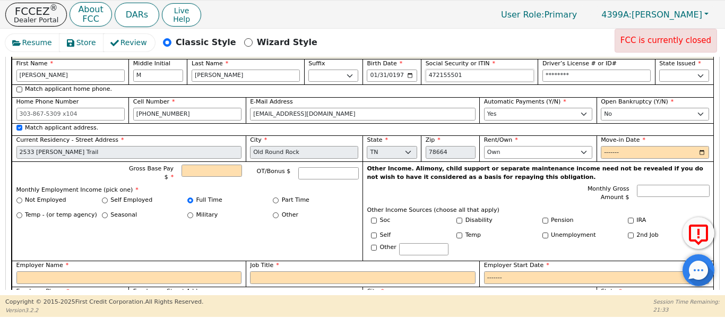
scroll to position [961, 0]
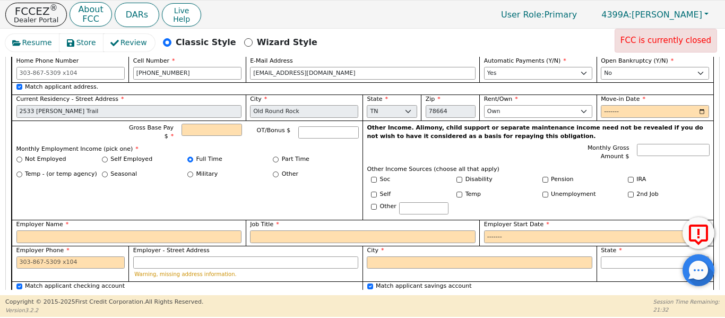
drag, startPoint x: 156, startPoint y: 213, endPoint x: 155, endPoint y: 227, distance: 13.3
click at [155, 220] on div "Employer Name" at bounding box center [129, 231] width 226 height 23
click at [155, 230] on input "Employer Name" at bounding box center [129, 236] width 226 height 13
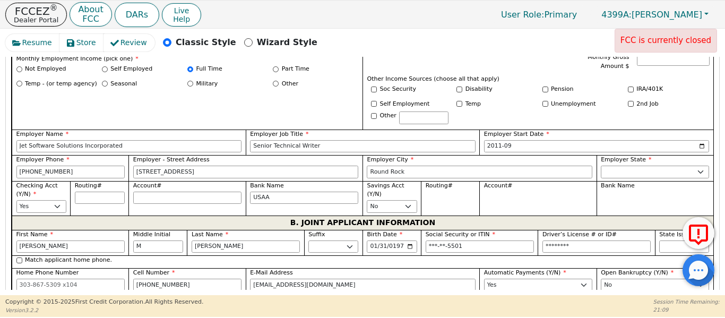
scroll to position [749, 0]
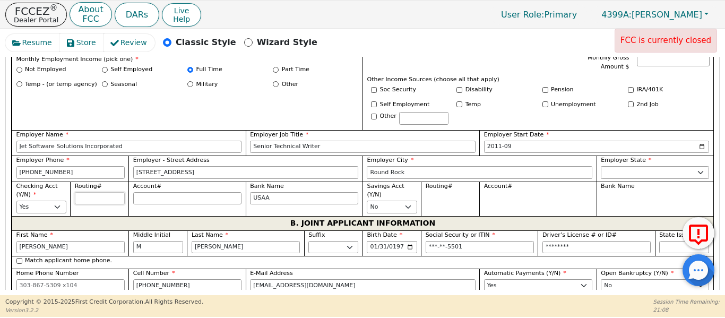
click at [100, 192] on input "Routing#" at bounding box center [100, 198] width 50 height 13
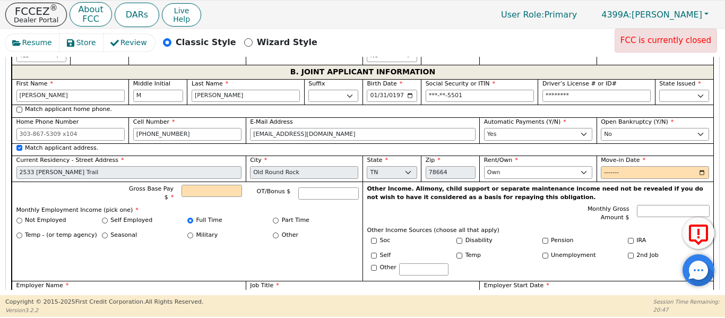
scroll to position [943, 0]
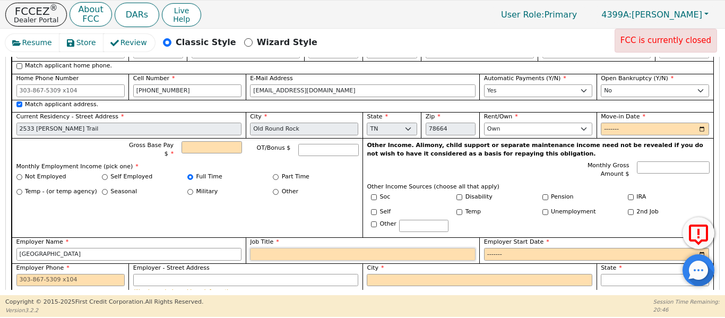
click at [315, 248] on input "Job Title" at bounding box center [363, 254] width 226 height 13
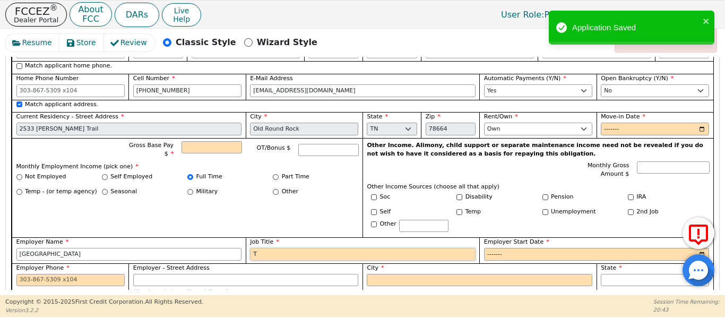
click at [312, 248] on input "T" at bounding box center [363, 254] width 226 height 13
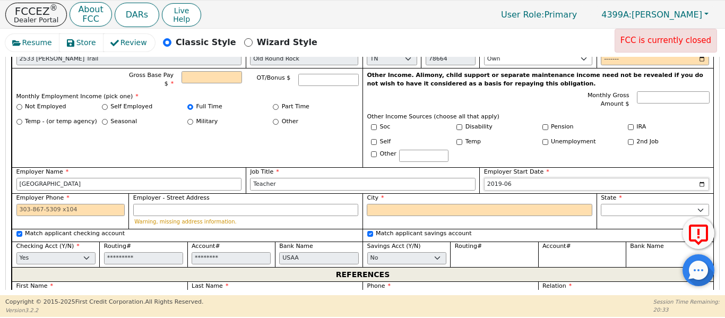
scroll to position [1014, 0]
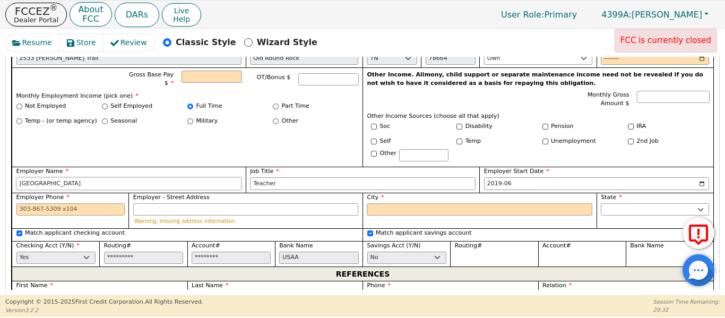
drag, startPoint x: 0, startPoint y: 176, endPoint x: 80, endPoint y: 178, distance: 79.6
click at [70, 177] on input "Nyos Charter School" at bounding box center [129, 183] width 226 height 13
click at [94, 177] on input "Nyos Charter School" at bounding box center [129, 183] width 226 height 13
drag, startPoint x: 94, startPoint y: 175, endPoint x: 14, endPoint y: 162, distance: 81.1
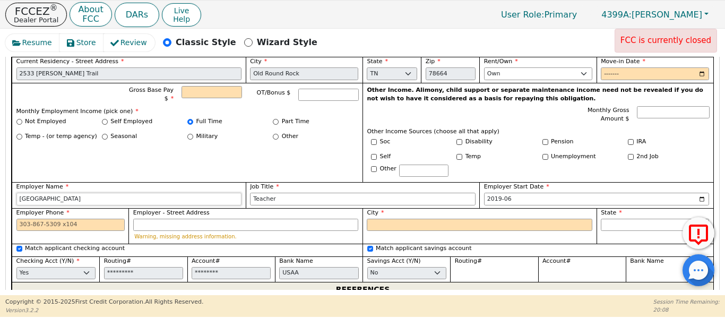
scroll to position [996, 0]
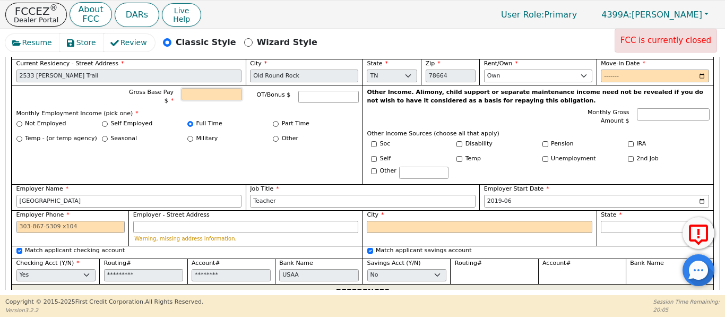
drag, startPoint x: 197, startPoint y: 79, endPoint x: 213, endPoint y: 71, distance: 17.3
click at [198, 88] on input "Gross Base Pay $" at bounding box center [211, 94] width 60 height 13
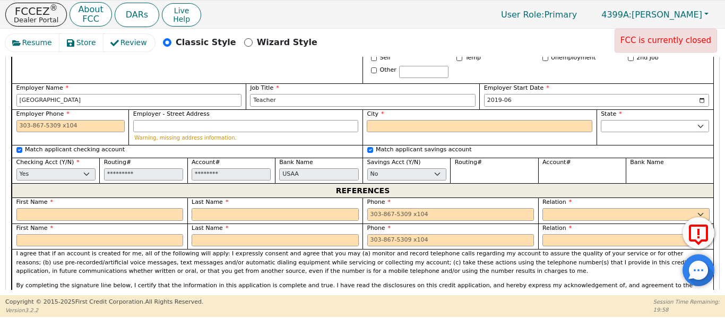
scroll to position [1120, 0]
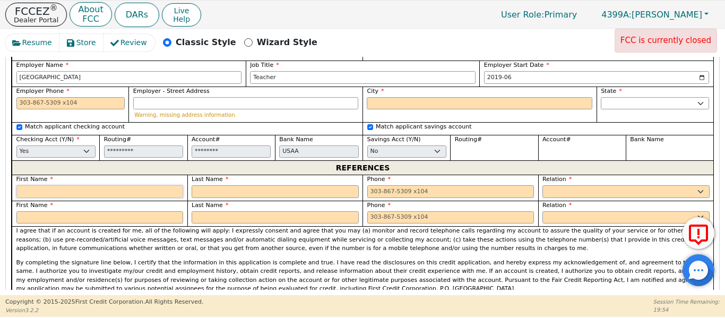
click at [135, 185] on input "text" at bounding box center [99, 191] width 167 height 13
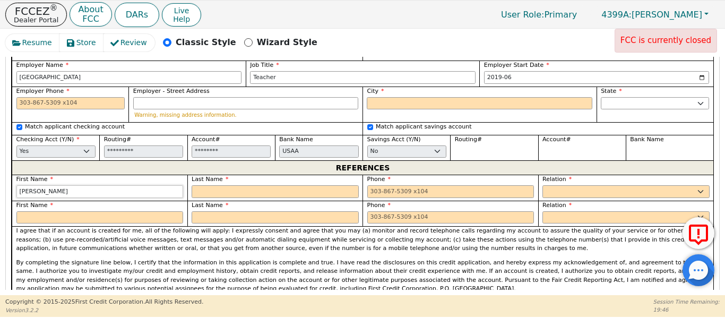
click at [137, 185] on input "Doug" at bounding box center [99, 191] width 167 height 13
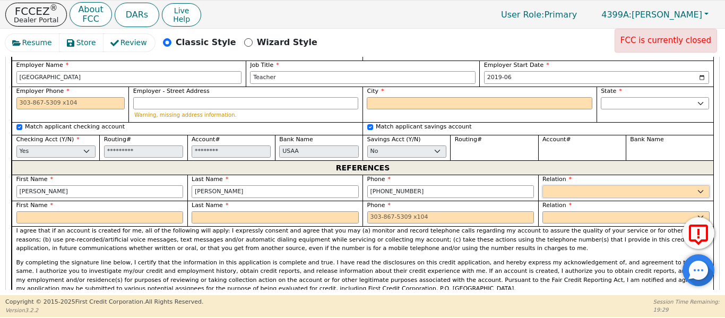
click at [589, 185] on select "FATHER MOTHER SISTER BROTHER DAUGHTER SON CO-WORKER NEIGHBOR FRIEND COUSIN G-MO…" at bounding box center [625, 191] width 167 height 13
click at [542, 185] on select "FATHER MOTHER SISTER BROTHER DAUGHTER SON CO-WORKER NEIGHBOR FRIEND COUSIN G-MO…" at bounding box center [625, 191] width 167 height 13
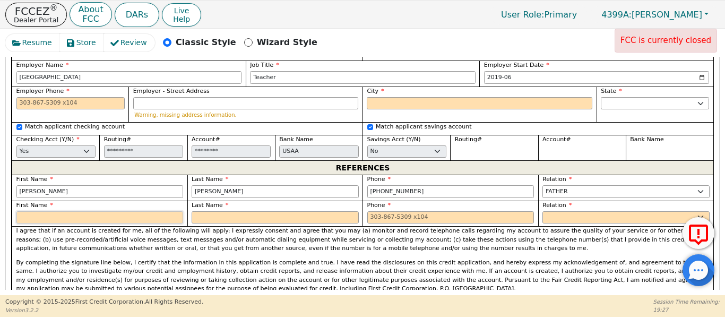
click at [81, 211] on input "text" at bounding box center [99, 217] width 167 height 13
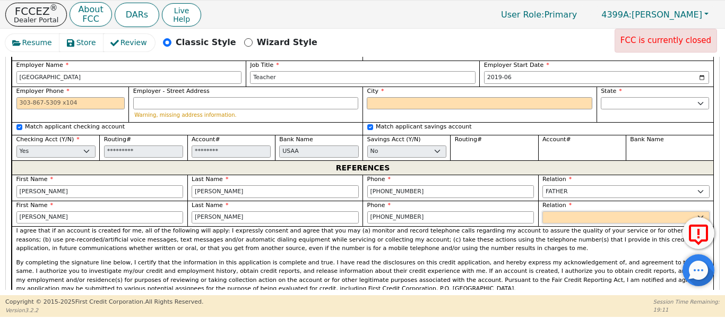
drag, startPoint x: 551, startPoint y: 209, endPoint x: 535, endPoint y: 203, distance: 17.0
click at [548, 211] on select "FATHER MOTHER SISTER BROTHER DAUGHTER SON CO-WORKER NEIGHBOR FRIEND COUSIN G-MO…" at bounding box center [625, 217] width 167 height 13
click at [542, 211] on select "FATHER MOTHER SISTER BROTHER DAUGHTER SON CO-WORKER NEIGHBOR FRIEND COUSIN G-MO…" at bounding box center [625, 217] width 167 height 13
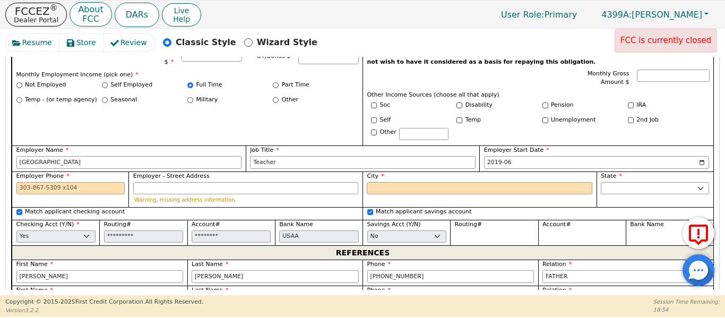
scroll to position [1032, 0]
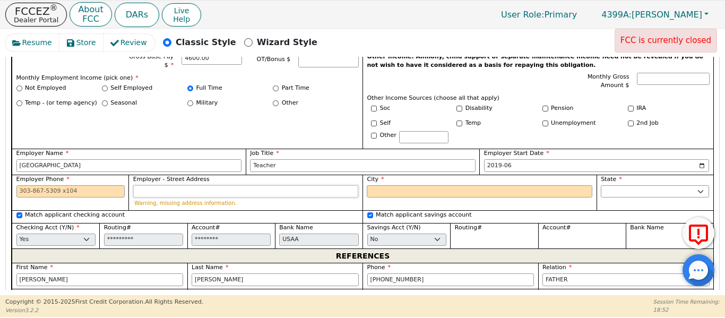
paste input "12333 N Lamar Blvd Building 1"
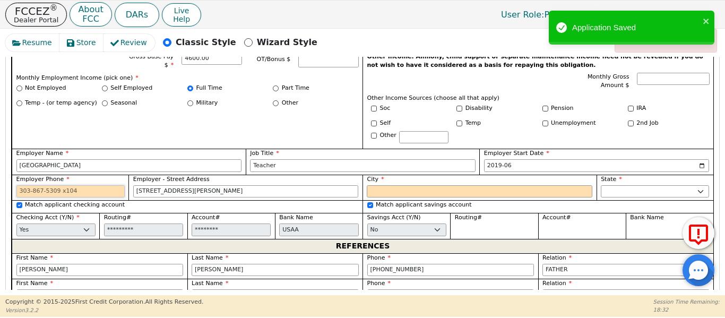
paste input "512 583-6967"
click at [388, 185] on input "City" at bounding box center [480, 191] width 226 height 13
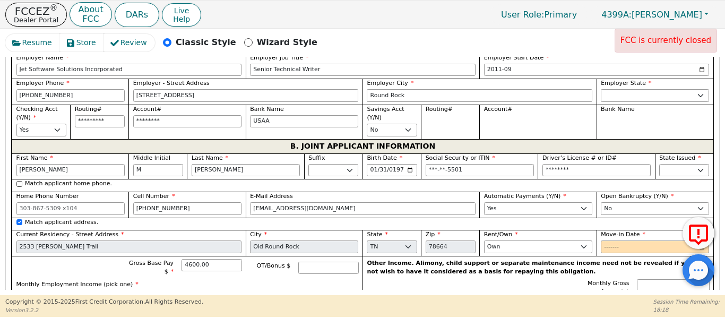
scroll to position [831, 0]
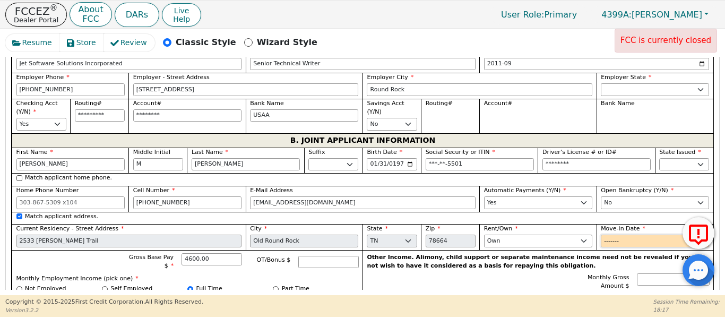
click at [603, 235] on input "Move-in Date" at bounding box center [655, 241] width 108 height 13
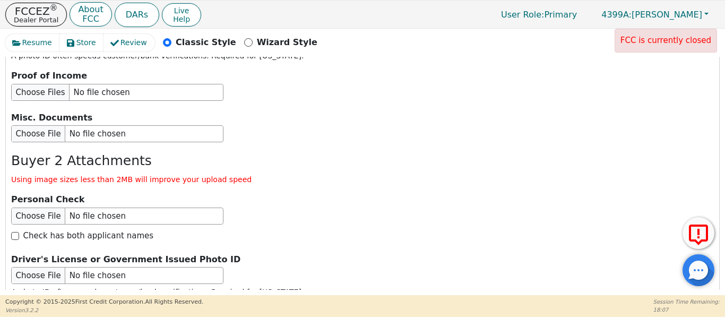
scroll to position [1980, 0]
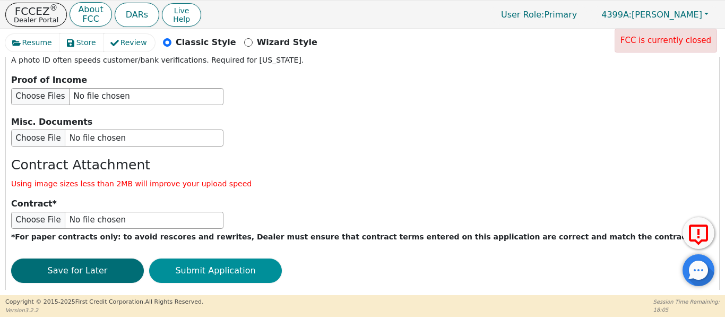
click at [194, 258] on button "Submit Application" at bounding box center [215, 270] width 133 height 24
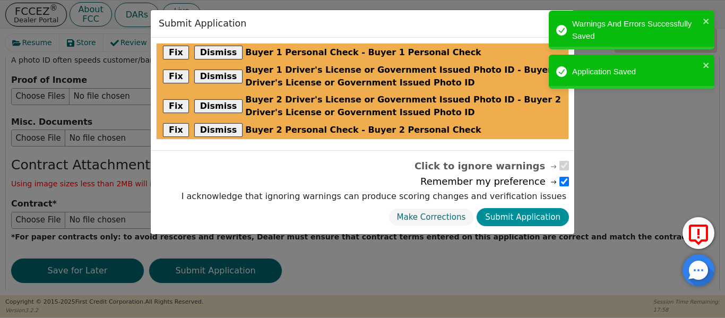
click at [508, 215] on button "Submit Application" at bounding box center [522, 217] width 92 height 19
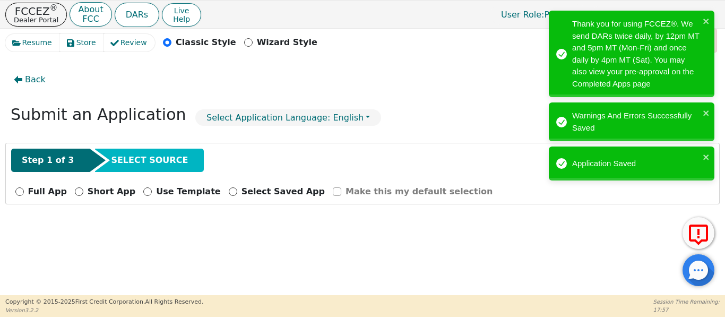
scroll to position [0, 0]
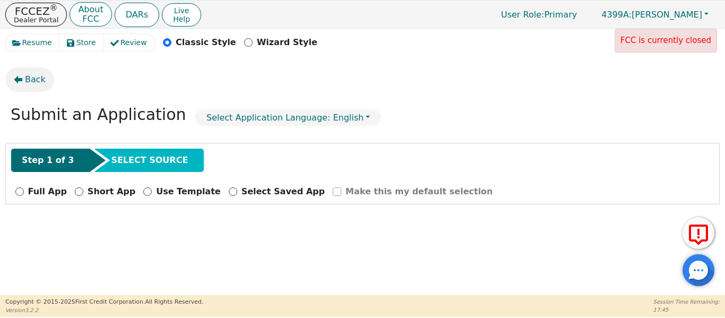
click at [34, 82] on span "Back" at bounding box center [35, 79] width 21 height 13
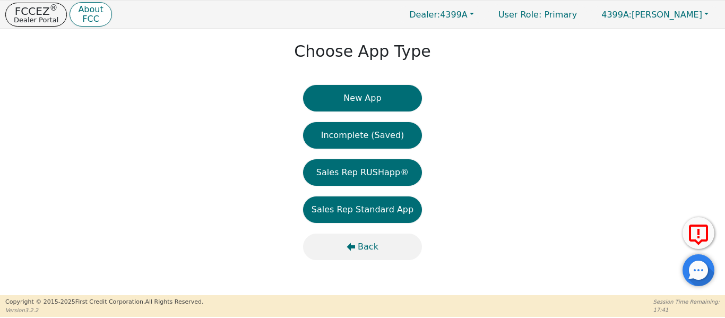
click at [361, 251] on span "Back" at bounding box center [368, 246] width 21 height 13
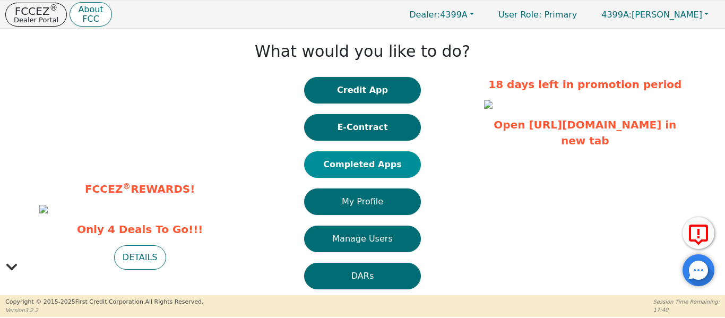
click at [355, 163] on button "Completed Apps" at bounding box center [362, 164] width 117 height 27
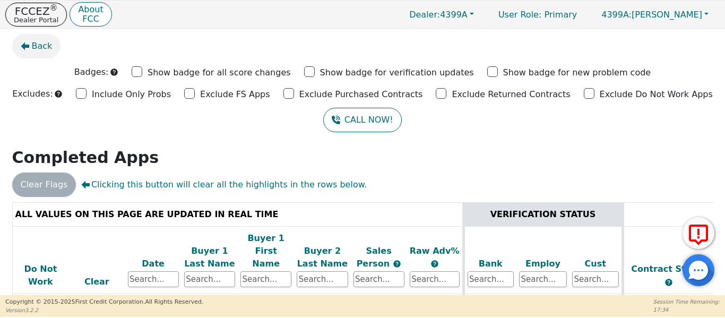
click at [30, 54] on button "Back" at bounding box center [36, 46] width 49 height 24
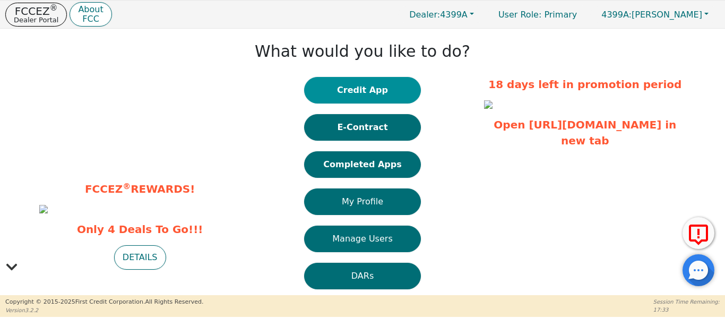
click at [383, 89] on button "Credit App" at bounding box center [362, 90] width 117 height 27
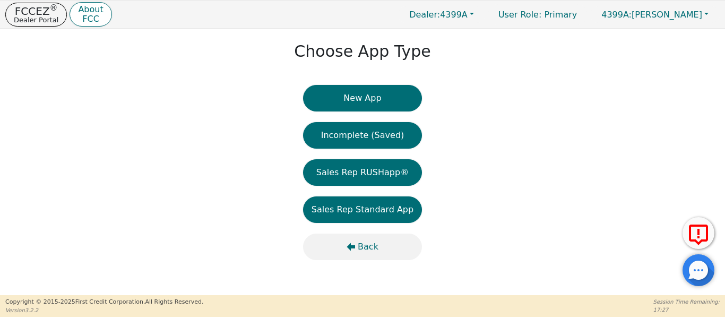
click at [361, 244] on span "Back" at bounding box center [368, 246] width 21 height 13
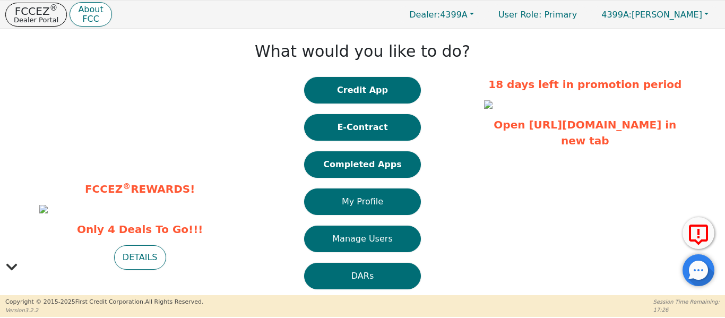
click at [371, 128] on button "E-Contract" at bounding box center [362, 127] width 117 height 27
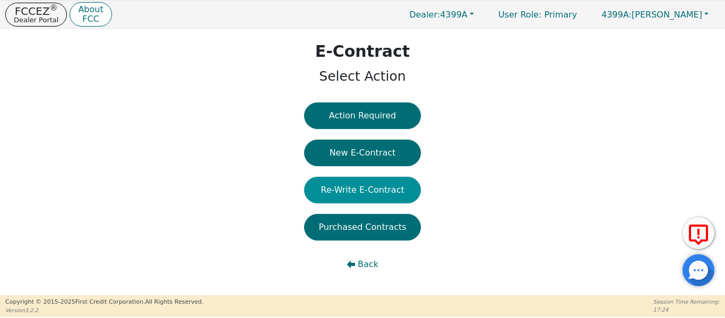
click at [358, 189] on button "Re-Write E-Contract" at bounding box center [362, 190] width 117 height 27
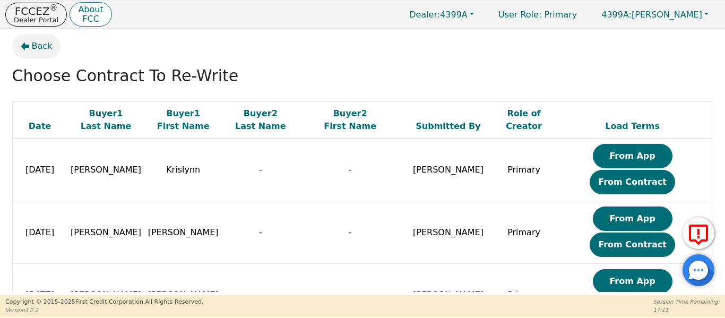
click at [45, 42] on span "Back" at bounding box center [42, 46] width 21 height 13
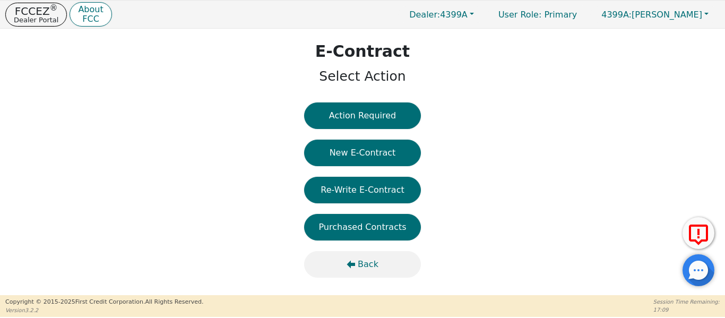
click at [359, 265] on span "Back" at bounding box center [368, 264] width 21 height 13
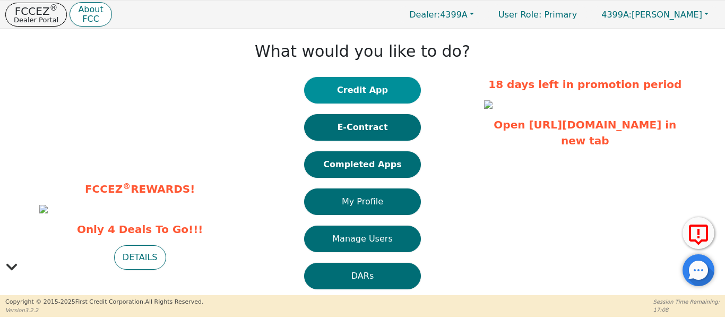
click at [360, 91] on button "Credit App" at bounding box center [362, 90] width 117 height 27
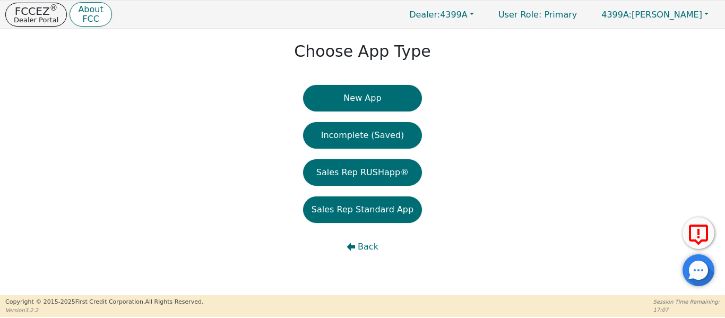
click at [349, 122] on div "New App Incomplete (Saved) Sales Rep RUSHapp® Sales Rep Standard App Back" at bounding box center [362, 178] width 119 height 186
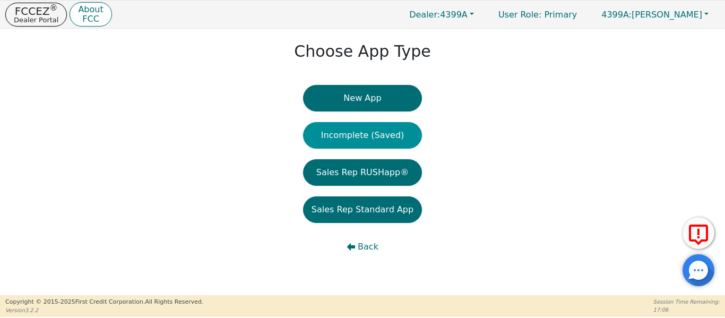
click at [348, 126] on button "Incomplete (Saved)" at bounding box center [362, 135] width 119 height 27
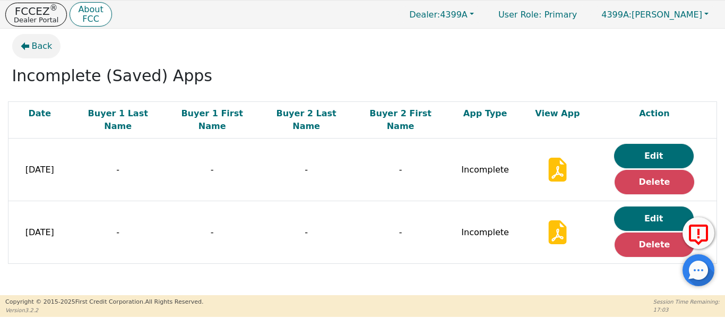
click at [35, 41] on span "Back" at bounding box center [42, 46] width 21 height 13
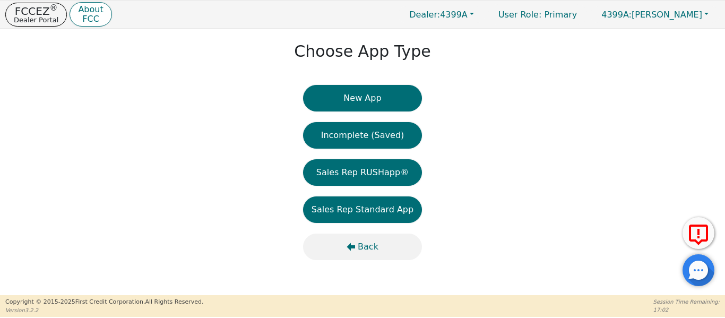
click at [361, 250] on span "Back" at bounding box center [368, 246] width 21 height 13
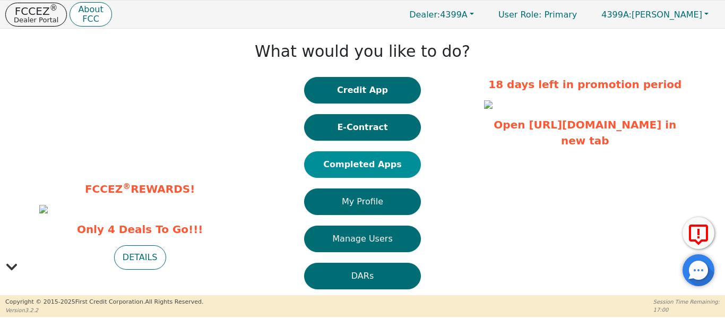
click at [376, 169] on button "Completed Apps" at bounding box center [362, 164] width 117 height 27
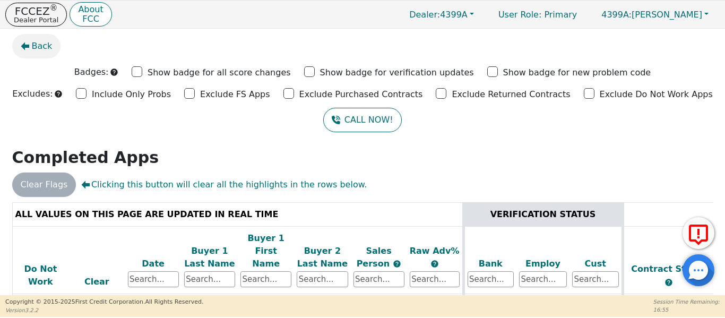
click at [38, 52] on span "Back" at bounding box center [42, 46] width 21 height 13
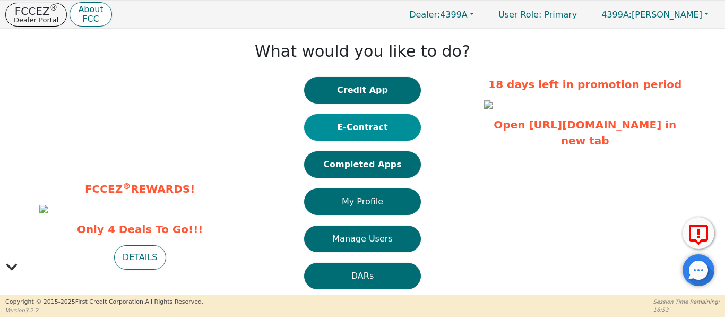
click at [342, 125] on button "E-Contract" at bounding box center [362, 127] width 117 height 27
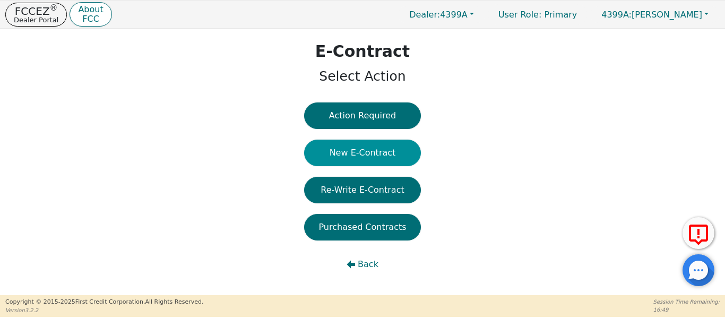
click at [342, 146] on button "New E-Contract" at bounding box center [362, 153] width 117 height 27
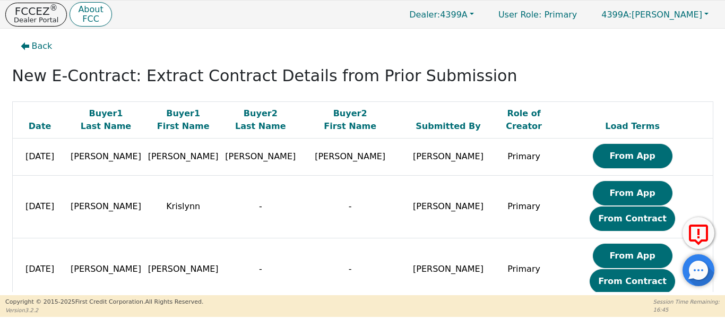
drag, startPoint x: 588, startPoint y: 163, endPoint x: 584, endPoint y: 160, distance: 5.5
click at [593, 159] on button "From App" at bounding box center [633, 156] width 80 height 24
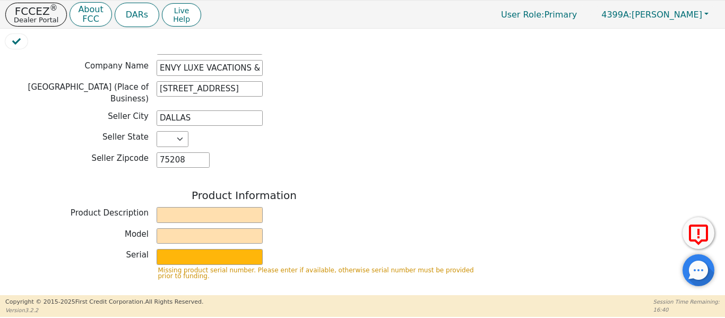
scroll to position [318, 0]
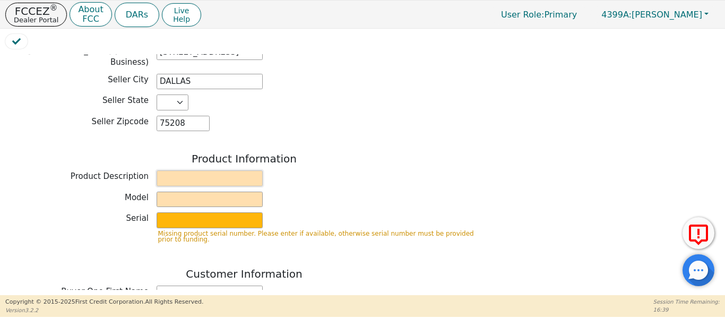
click at [196, 176] on input "text" at bounding box center [210, 178] width 106 height 16
click at [178, 192] on input "text" at bounding box center [210, 200] width 106 height 16
click at [178, 192] on input "P" at bounding box center [210, 200] width 106 height 16
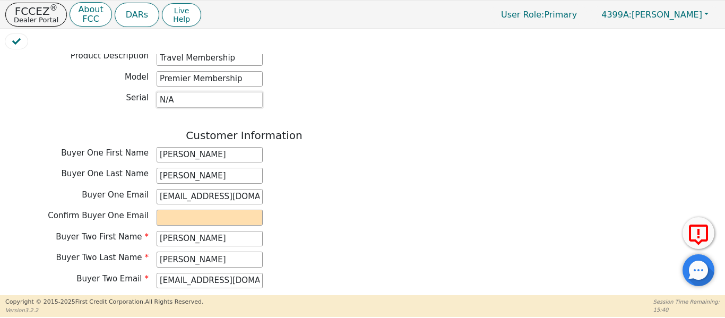
scroll to position [442, 0]
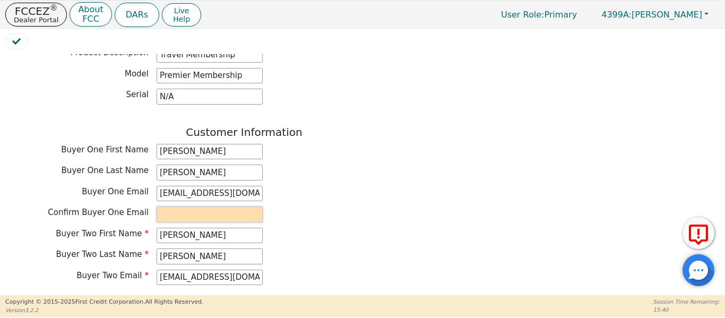
click at [198, 206] on input "email" at bounding box center [210, 214] width 106 height 16
drag, startPoint x: 247, startPoint y: 190, endPoint x: 172, endPoint y: 194, distance: 75.4
click at [98, 189] on div "Buyer One Email laraak2@hotmail.com" at bounding box center [244, 194] width 478 height 16
paste input "laraak2@hotmail.com"
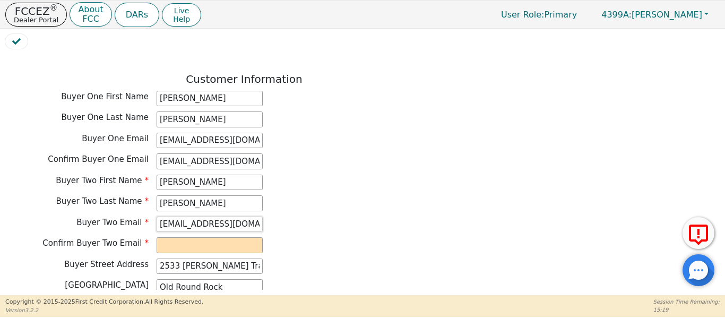
scroll to position [0, 10]
drag, startPoint x: 159, startPoint y: 214, endPoint x: 375, endPoint y: 221, distance: 216.6
click at [377, 221] on div "Buyer Two Email mcclellanmeaghan@gmail.com" at bounding box center [244, 224] width 478 height 16
paste input "mcclellanmeaghan@gmail.com"
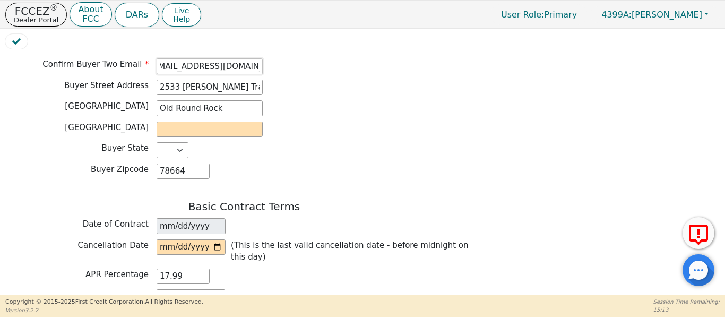
scroll to position [672, 0]
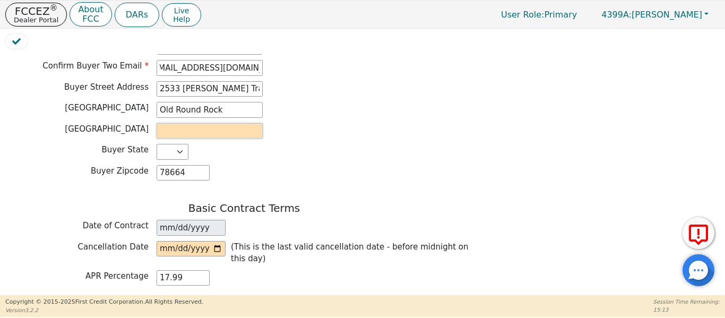
click at [185, 123] on input "text" at bounding box center [210, 131] width 106 height 16
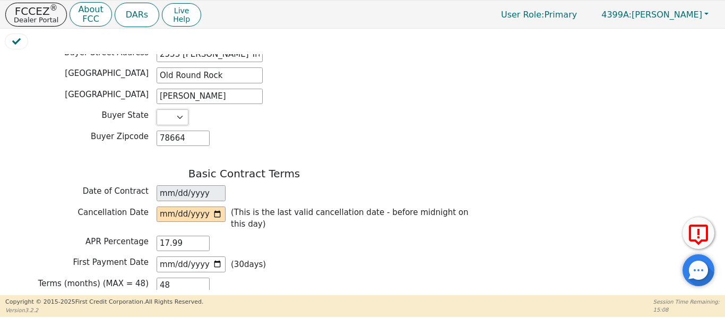
scroll to position [707, 0]
click at [219, 206] on input "date" at bounding box center [191, 214] width 69 height 16
click at [216, 206] on input "2025-09-17" at bounding box center [191, 214] width 69 height 16
click at [219, 206] on input "2025-09-17" at bounding box center [191, 214] width 69 height 16
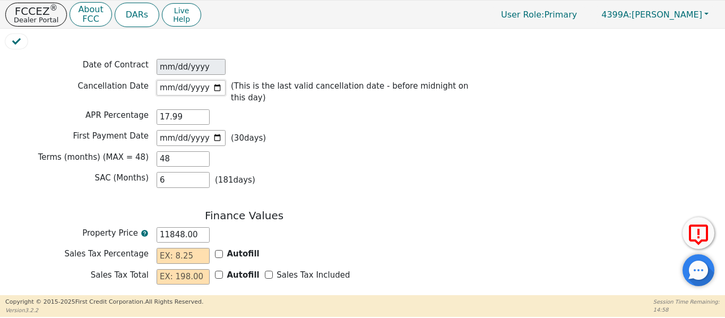
scroll to position [885, 0]
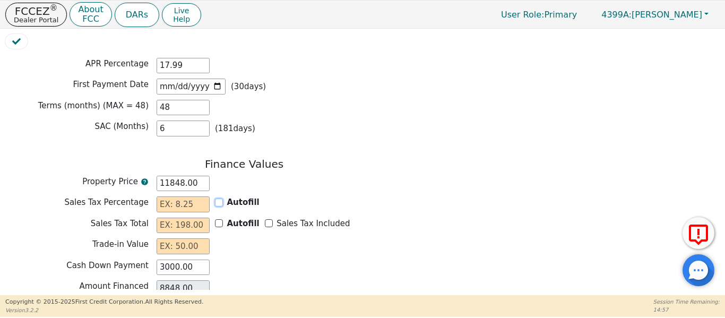
click at [216, 198] on input "Autofill" at bounding box center [219, 202] width 8 height 8
click at [266, 219] on input "Sales Tax Included" at bounding box center [269, 223] width 8 height 8
click at [191, 238] on input "text" at bounding box center [183, 246] width 53 height 16
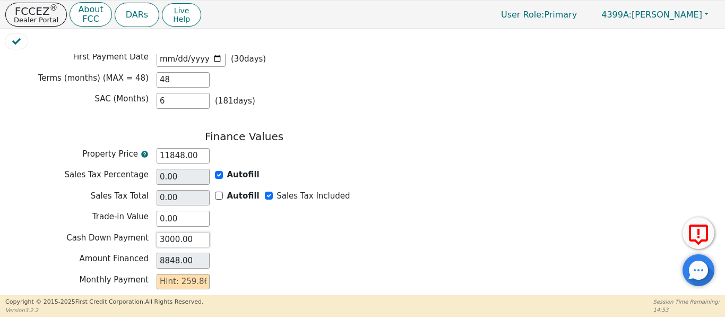
scroll to position [970, 0]
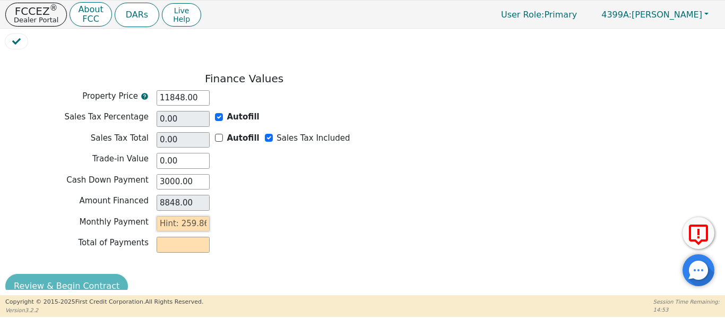
click at [180, 216] on input "text" at bounding box center [183, 224] width 53 height 16
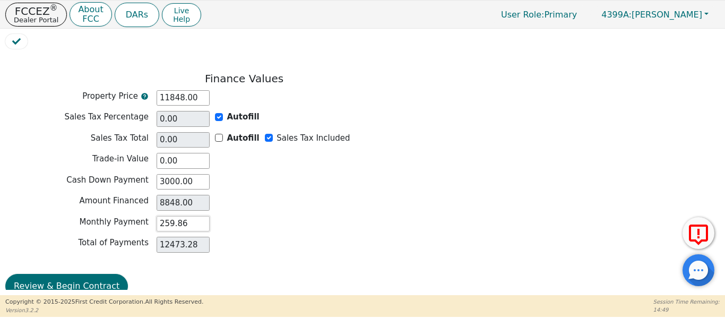
drag, startPoint x: 186, startPoint y: 209, endPoint x: 65, endPoint y: 216, distance: 121.2
click at [69, 216] on div "Monthly Payment 259.86" at bounding box center [244, 224] width 478 height 16
click at [29, 274] on button "Review & Begin Contract" at bounding box center [66, 286] width 123 height 24
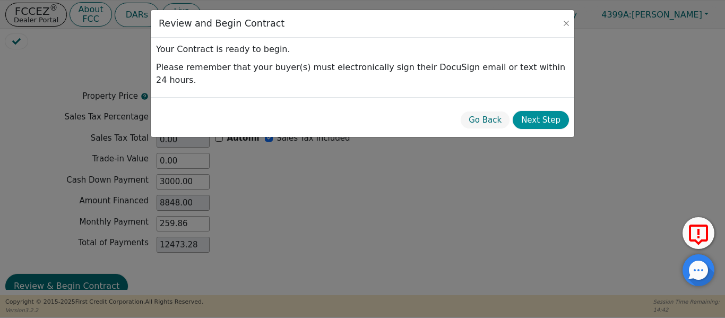
click at [545, 111] on button "Next Step" at bounding box center [541, 120] width 56 height 19
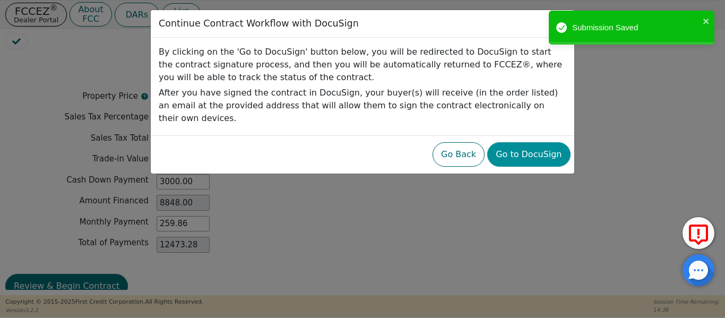
click at [519, 142] on button "Go to DocuSign" at bounding box center [528, 154] width 83 height 24
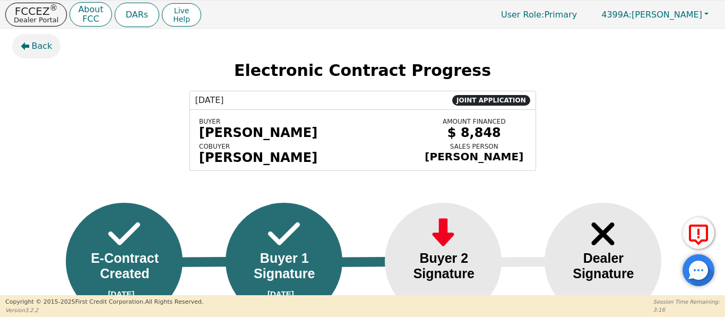
click at [40, 51] on span "Back" at bounding box center [42, 46] width 21 height 13
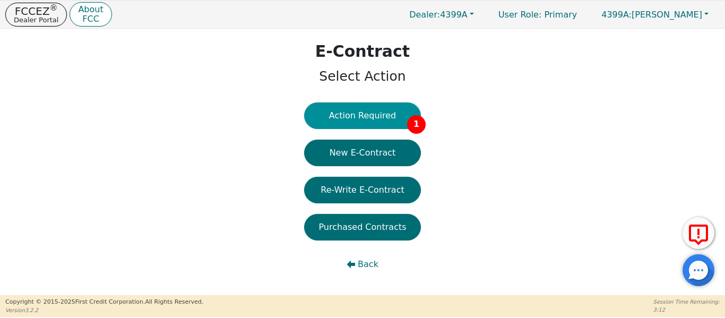
click at [328, 120] on button "Action Required 1" at bounding box center [362, 115] width 117 height 27
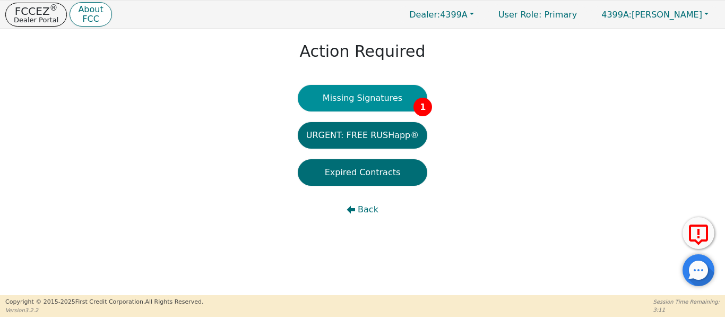
click at [344, 100] on button "Missing Signatures 1" at bounding box center [363, 98] width 130 height 27
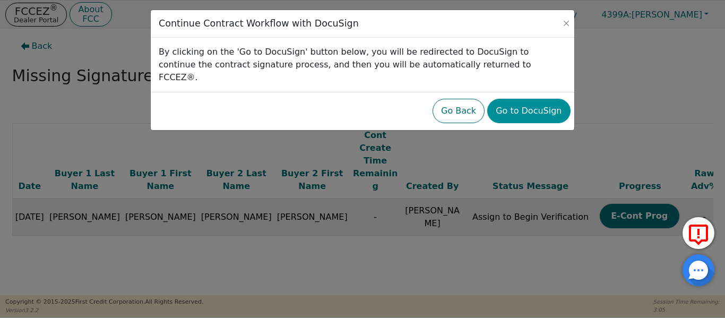
click at [525, 99] on button "Go to DocuSign" at bounding box center [528, 111] width 83 height 24
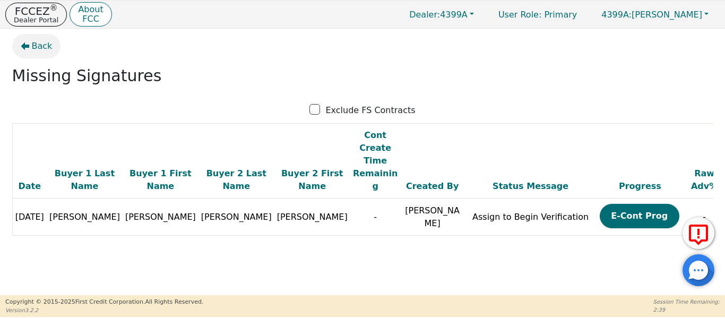
click at [36, 51] on span "Back" at bounding box center [42, 46] width 21 height 13
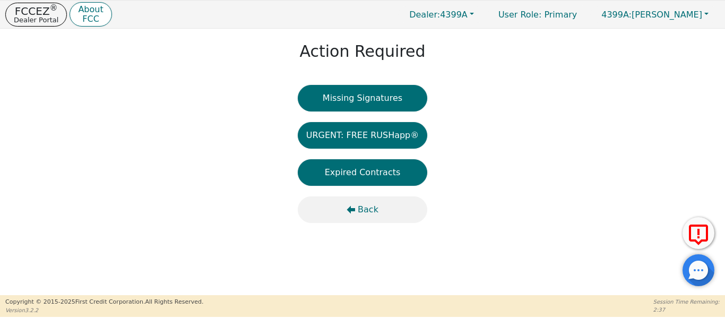
click at [355, 205] on icon "button" at bounding box center [350, 209] width 8 height 8
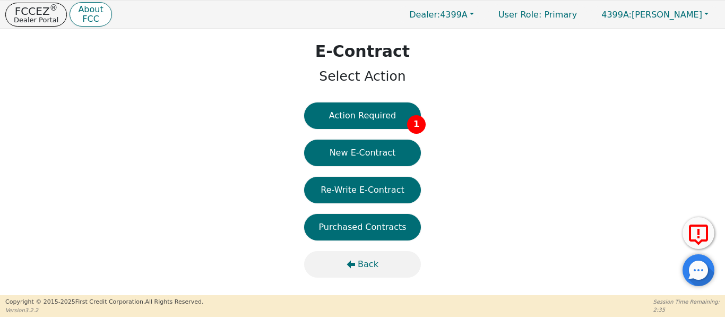
click at [352, 263] on icon "button" at bounding box center [351, 264] width 8 height 8
